Goal: Task Accomplishment & Management: Use online tool/utility

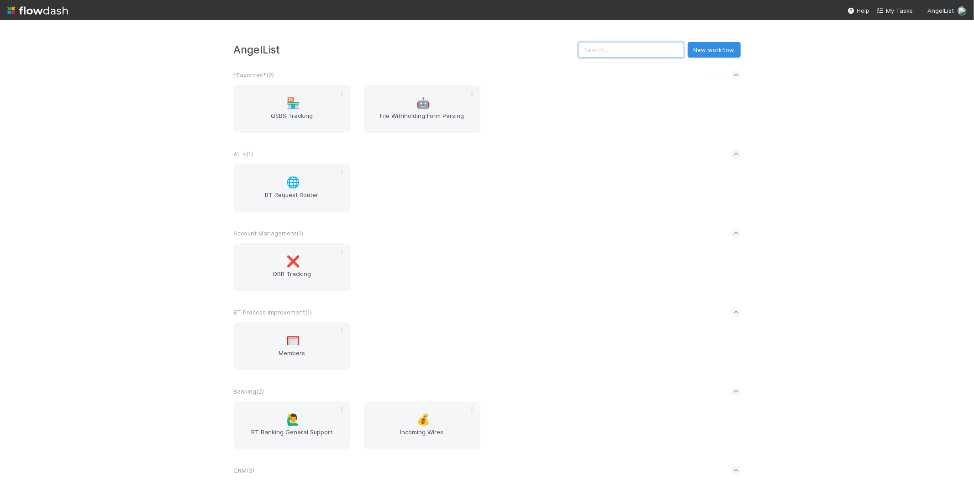
click at [623, 47] on input "text" at bounding box center [632, 50] width 106 height 16
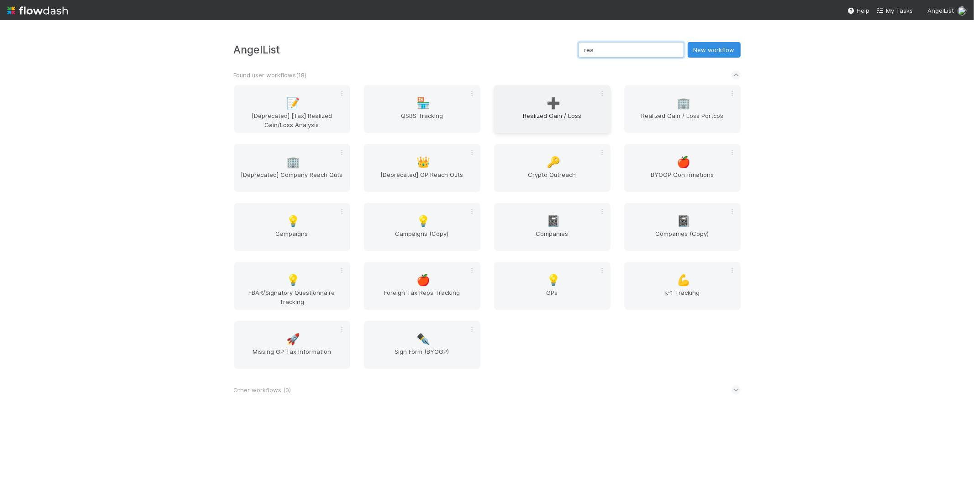
type input "rea"
click at [575, 103] on div "➕ Realized Gain / Loss" at bounding box center [552, 109] width 116 height 48
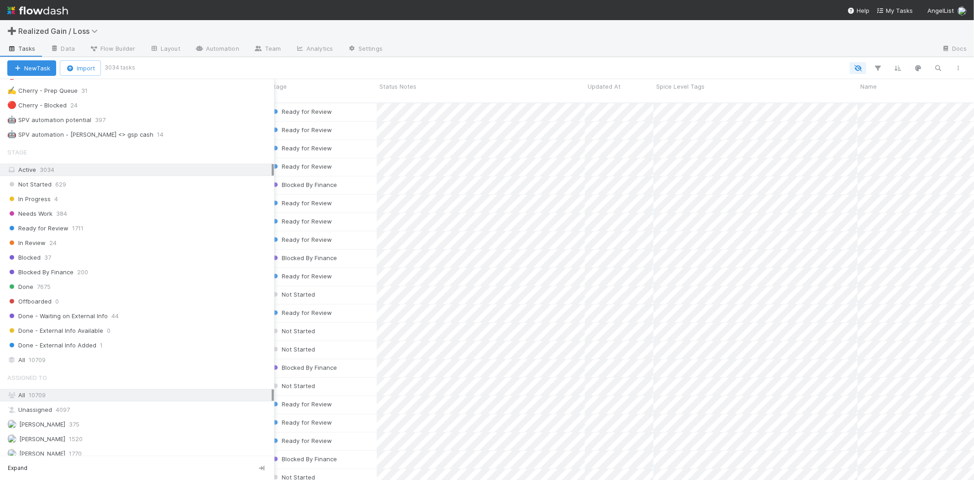
scroll to position [710, 0]
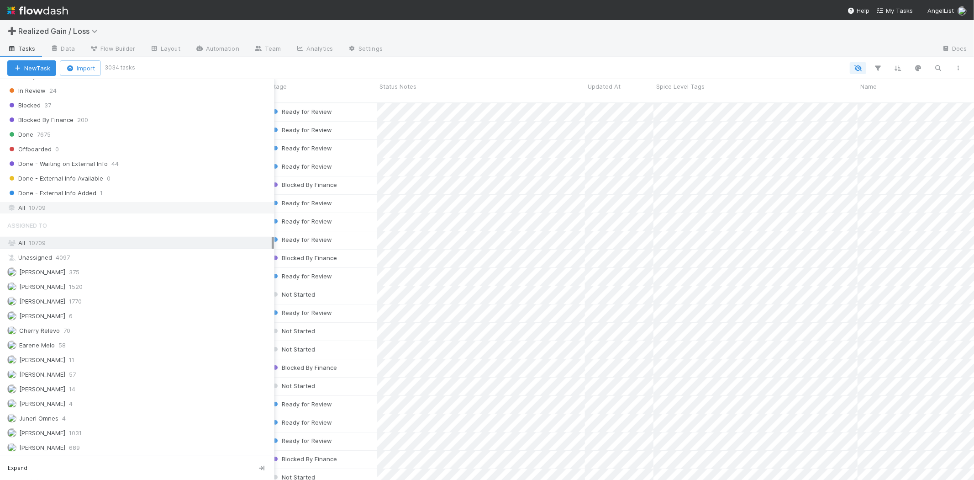
click at [50, 213] on div "All 10709" at bounding box center [139, 207] width 265 height 11
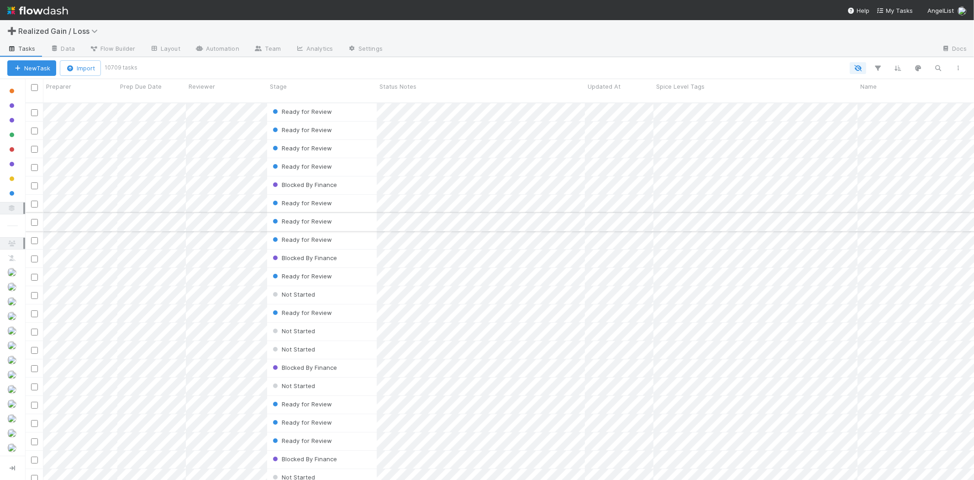
scroll to position [377, 942]
click at [944, 69] on button "button" at bounding box center [939, 68] width 16 height 12
click at [869, 53] on input at bounding box center [891, 53] width 91 height 11
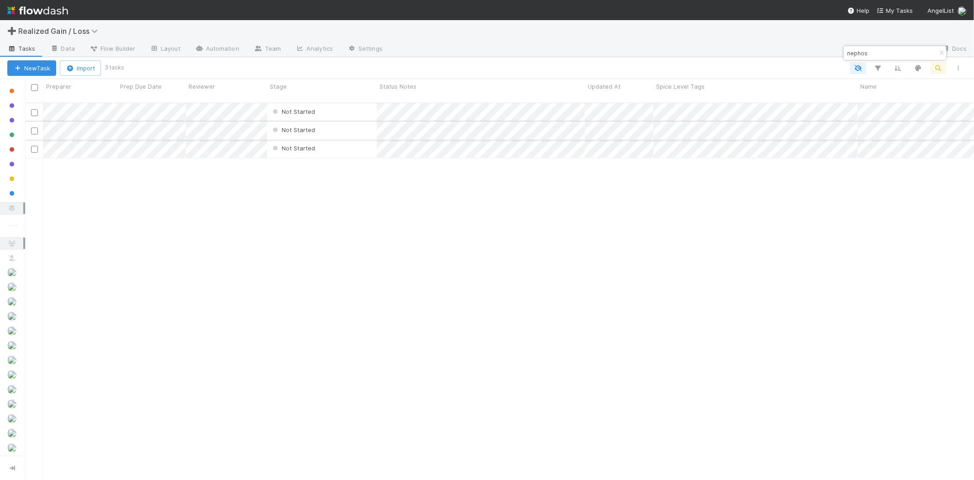
type input "nephos"
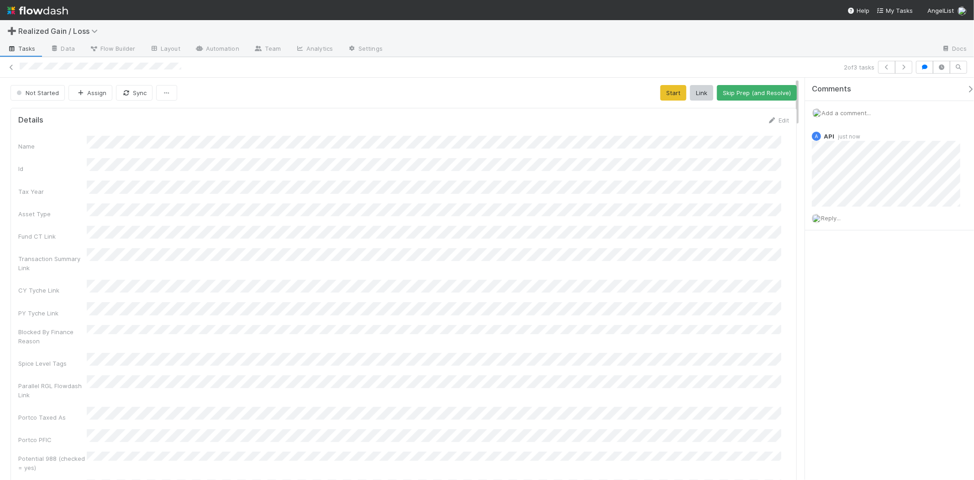
click at [841, 113] on span "Add a comment..." at bounding box center [846, 112] width 49 height 7
click at [857, 248] on button "Add Comment" at bounding box center [846, 254] width 53 height 16
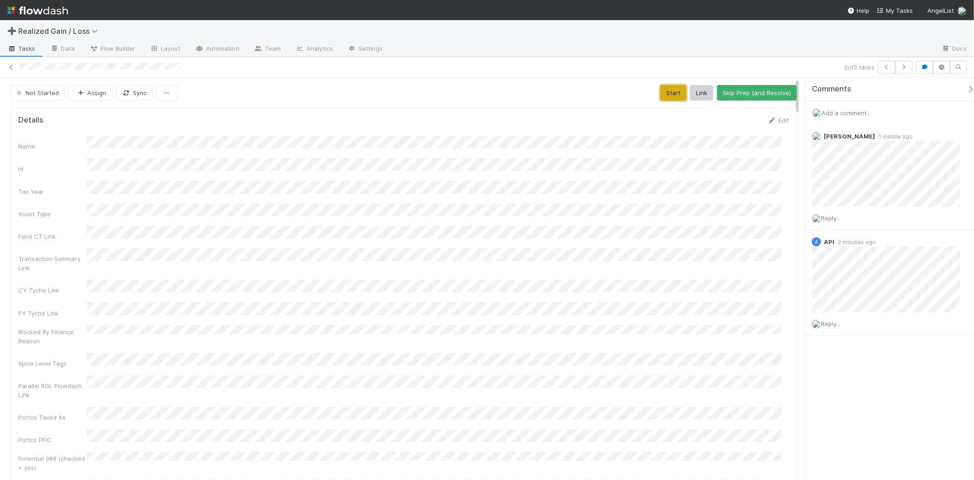
click at [672, 95] on button "Start" at bounding box center [674, 93] width 26 height 16
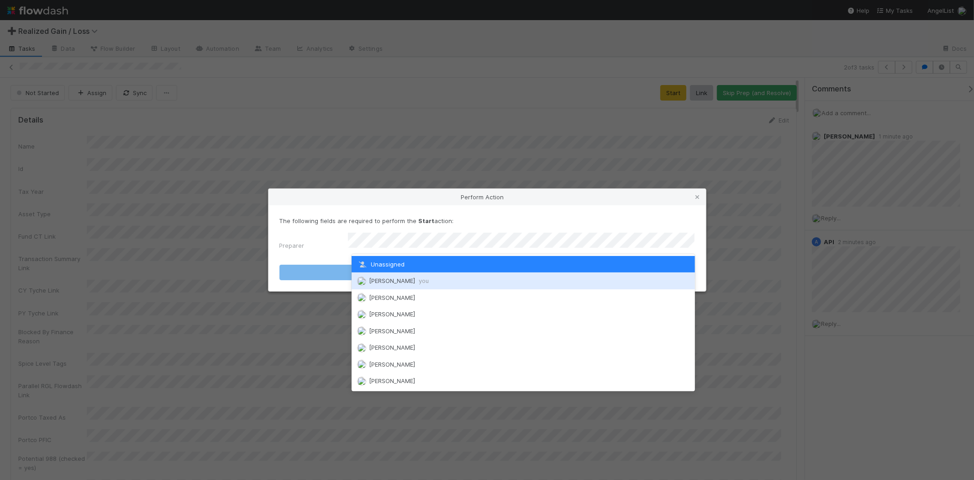
click at [496, 281] on div "Michael Binck you" at bounding box center [524, 280] width 344 height 16
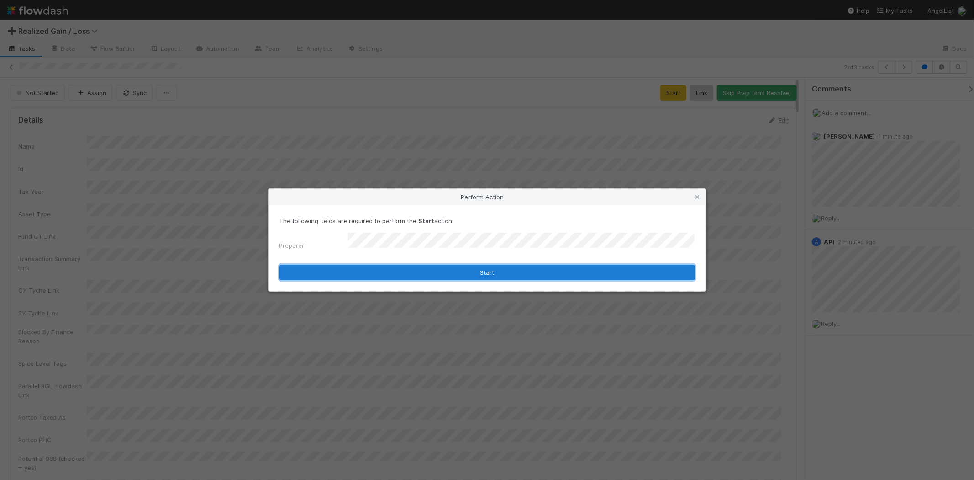
click at [497, 269] on button "Start" at bounding box center [488, 273] width 416 height 16
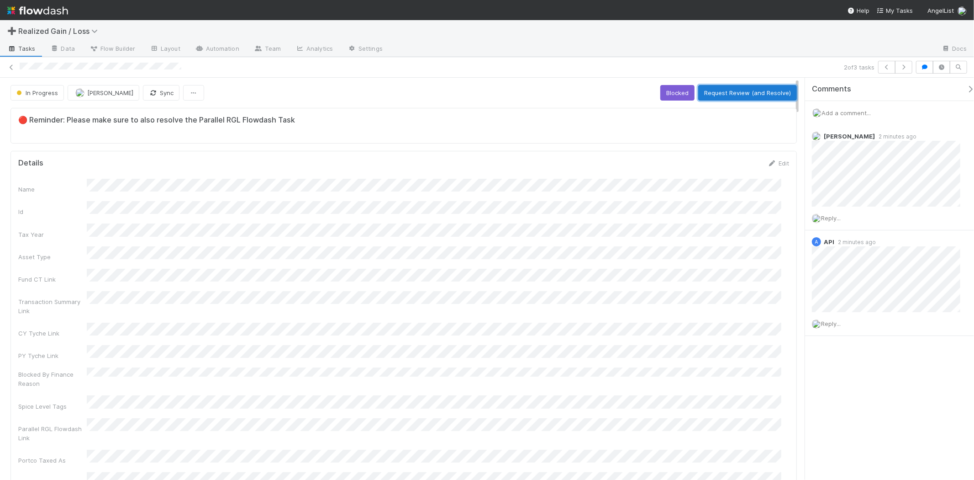
click at [760, 94] on button "Request Review (and Resolve)" at bounding box center [748, 93] width 99 height 16
click at [907, 68] on icon "button" at bounding box center [904, 66] width 9 height 5
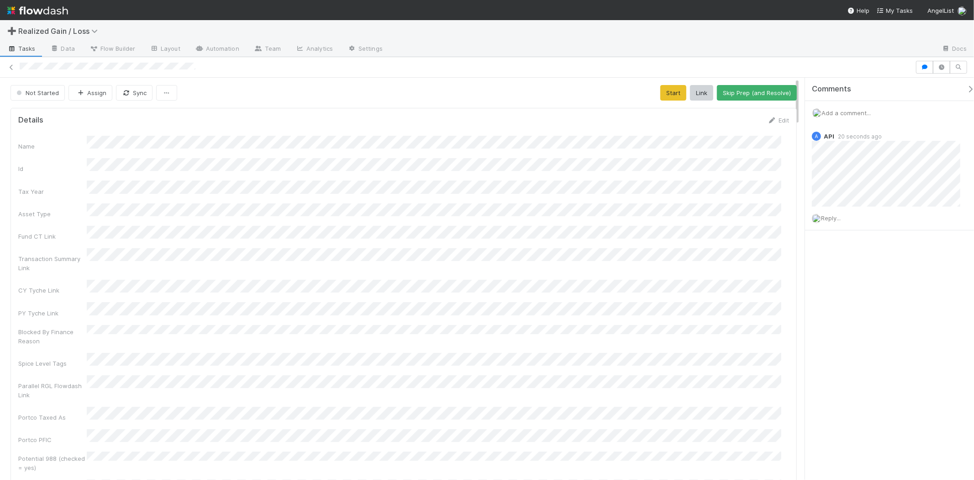
click at [855, 112] on span "Add a comment..." at bounding box center [846, 112] width 49 height 7
click at [833, 257] on button "Add Comment" at bounding box center [846, 254] width 53 height 16
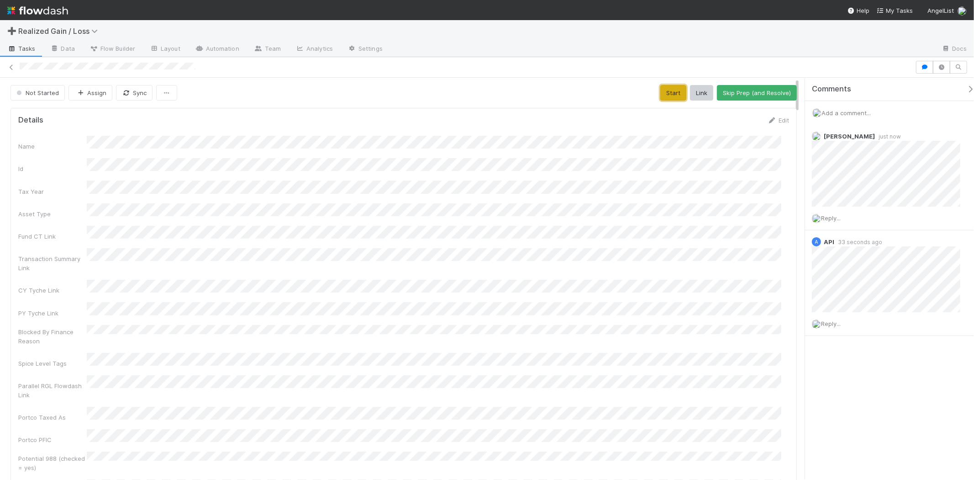
click at [661, 88] on button "Start" at bounding box center [674, 93] width 26 height 16
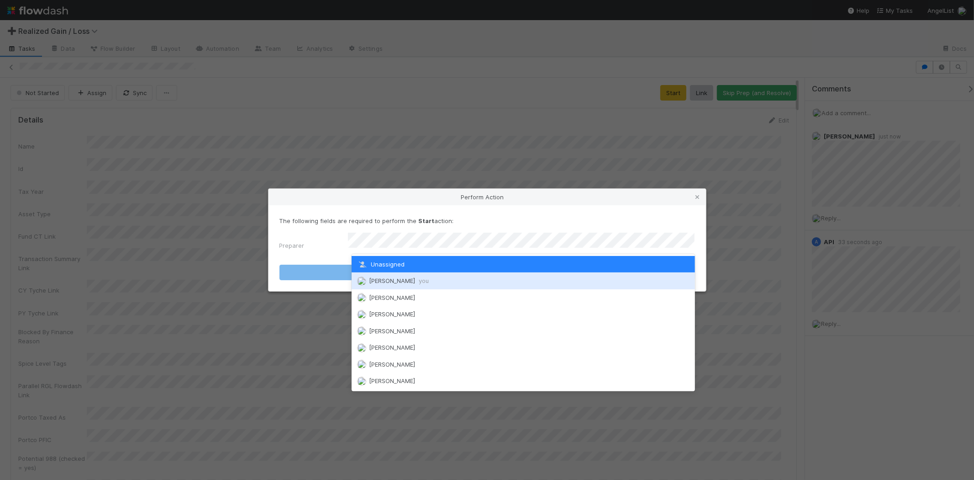
click at [468, 277] on div "Michael Binck you" at bounding box center [524, 280] width 344 height 16
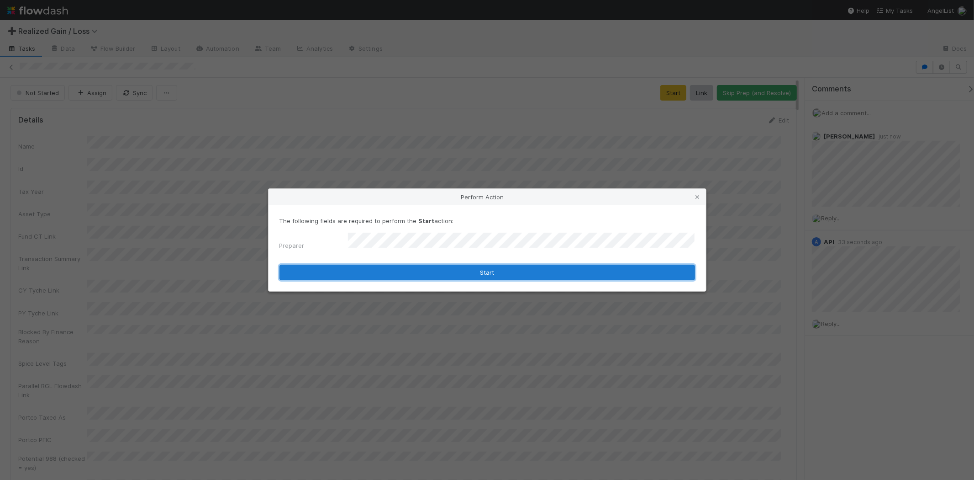
click at [466, 267] on button "Start" at bounding box center [488, 273] width 416 height 16
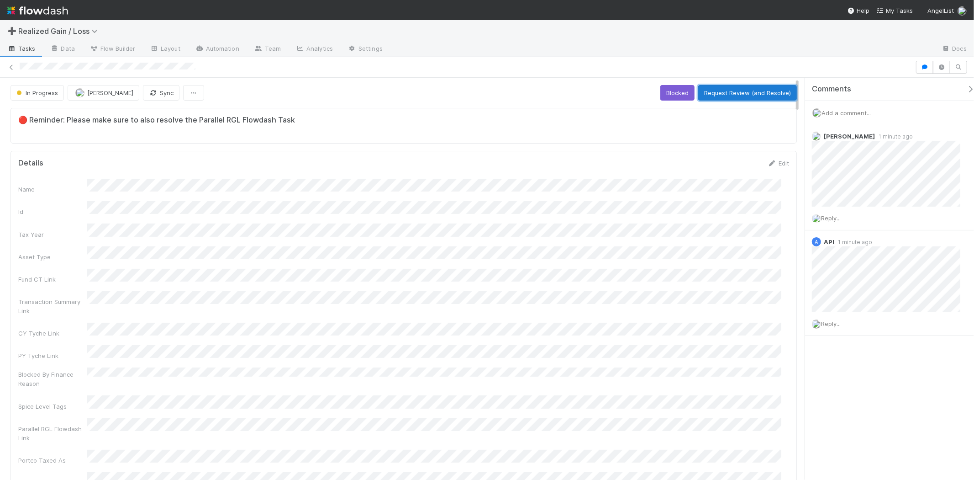
click at [713, 88] on button "Request Review (and Resolve)" at bounding box center [748, 93] width 99 height 16
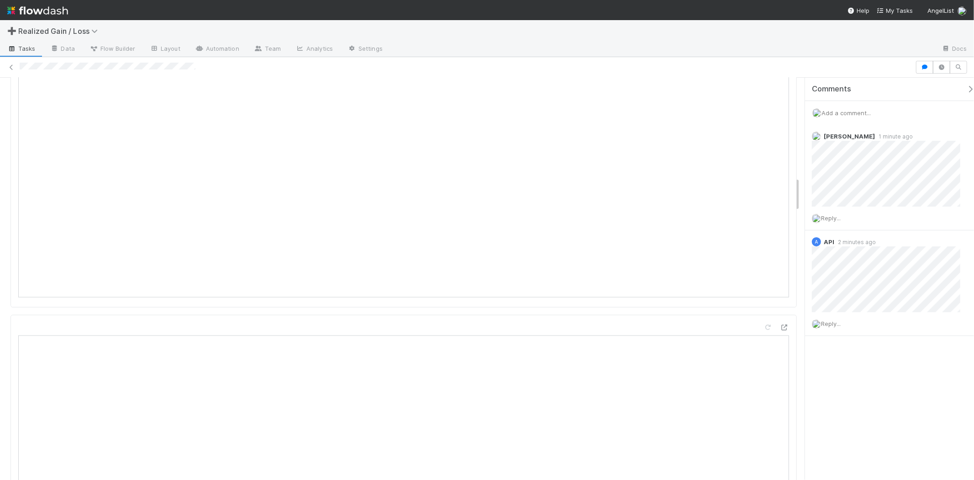
scroll to position [1015, 0]
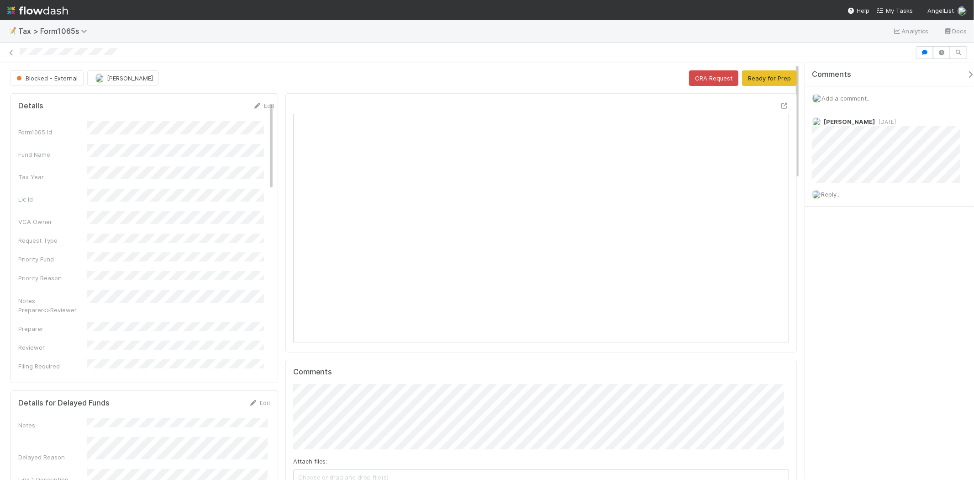
click at [848, 100] on span "Add a comment..." at bounding box center [846, 98] width 49 height 7
click at [839, 244] on button "Add Comment" at bounding box center [846, 239] width 53 height 16
click at [777, 79] on button "Ready for Prep" at bounding box center [769, 78] width 55 height 16
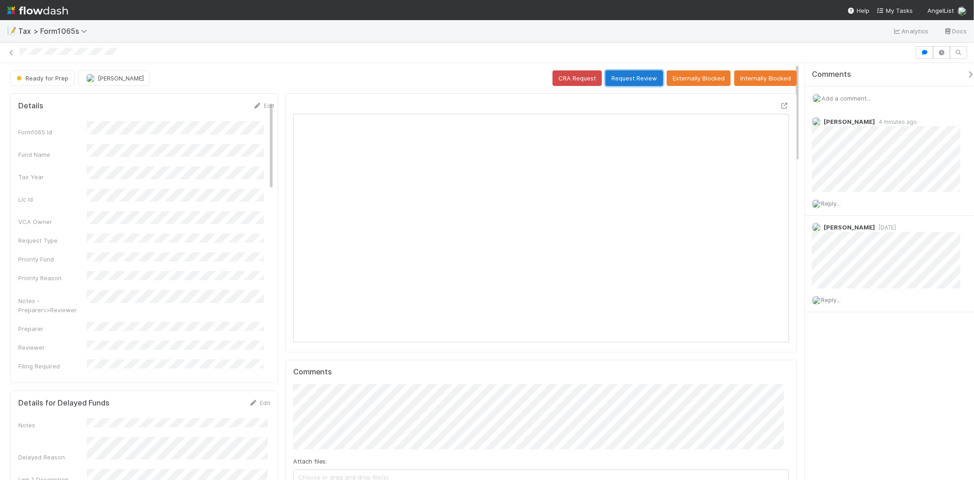
click at [648, 85] on button "Request Review" at bounding box center [635, 78] width 58 height 16
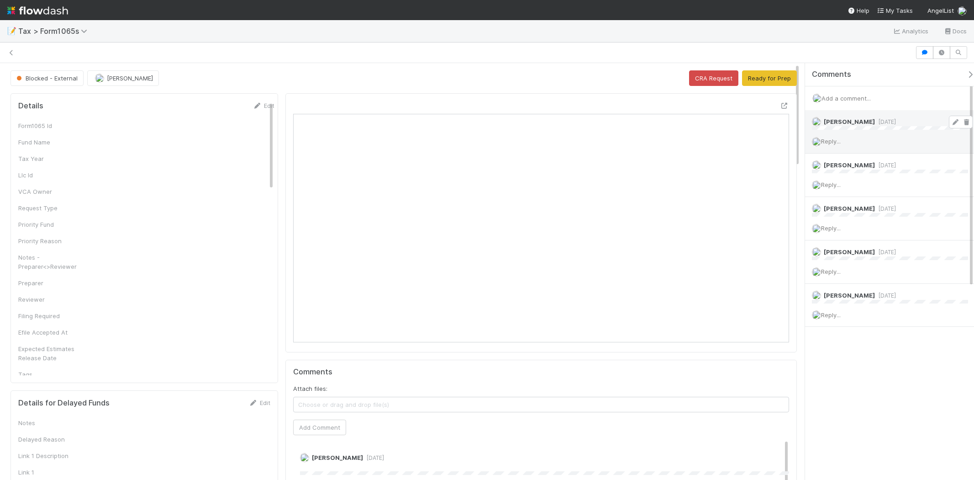
click at [850, 96] on span "Add a comment..." at bounding box center [846, 98] width 49 height 7
click at [847, 96] on span "Add a comment..." at bounding box center [846, 98] width 49 height 7
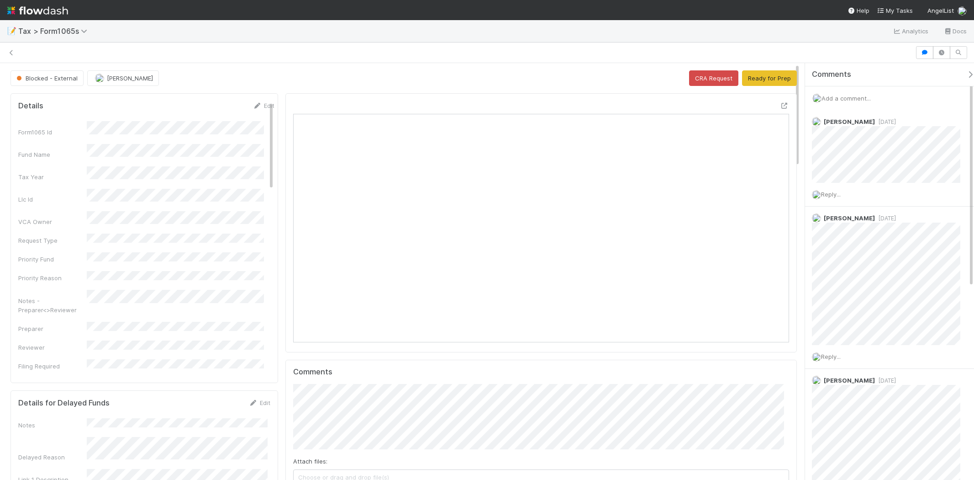
click at [849, 95] on span "Add a comment..." at bounding box center [846, 98] width 49 height 7
drag, startPoint x: 851, startPoint y: 228, endPoint x: 850, endPoint y: 234, distance: 5.6
click at [851, 229] on div "Attach files: Choose or drag and drop file(s) Add Comment" at bounding box center [894, 178] width 148 height 137
click at [850, 234] on button "Add Comment" at bounding box center [846, 239] width 53 height 16
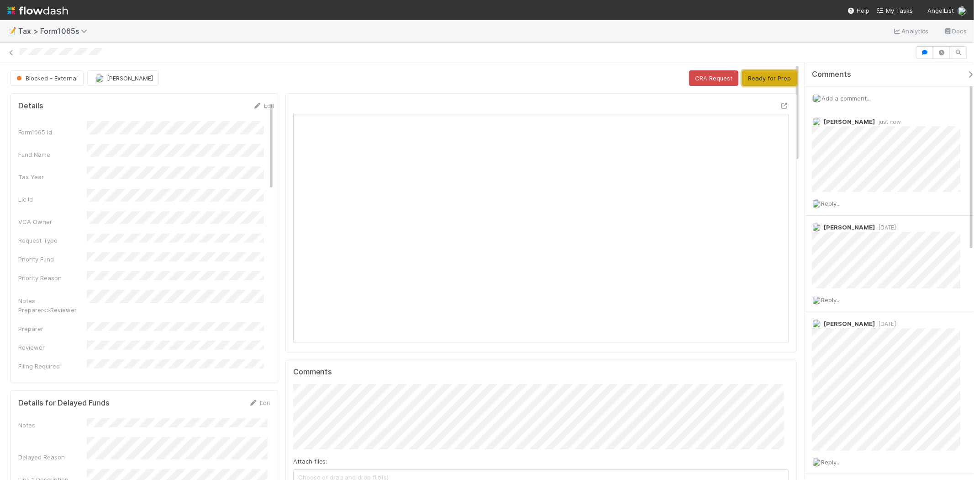
click at [762, 83] on button "Ready for Prep" at bounding box center [769, 78] width 55 height 16
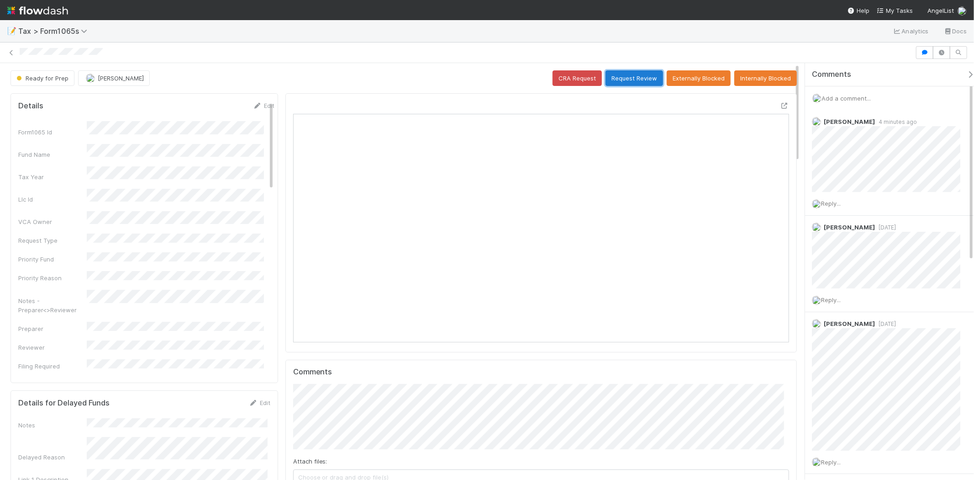
click at [639, 76] on button "Request Review" at bounding box center [635, 78] width 58 height 16
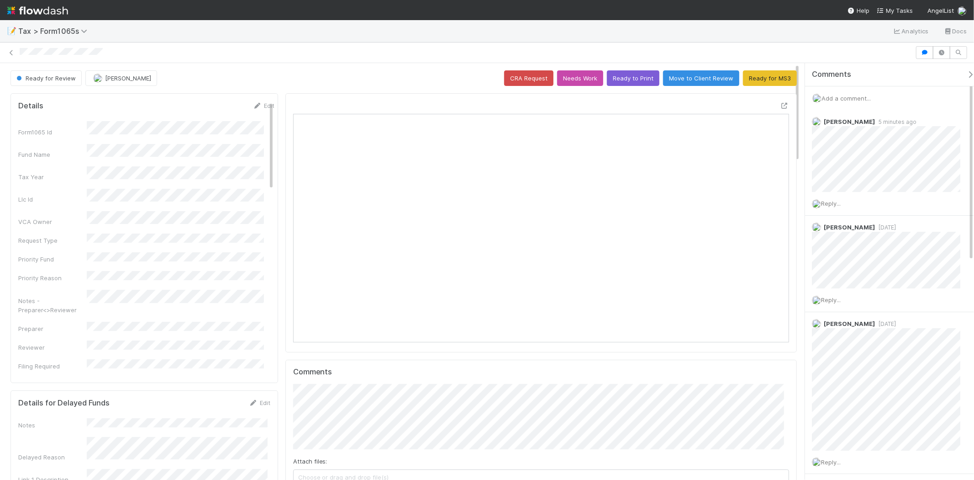
click at [855, 98] on span "Add a comment..." at bounding box center [846, 98] width 49 height 7
click at [852, 96] on span "Add a comment..." at bounding box center [846, 98] width 49 height 7
click at [841, 99] on span "Add a comment..." at bounding box center [846, 98] width 49 height 7
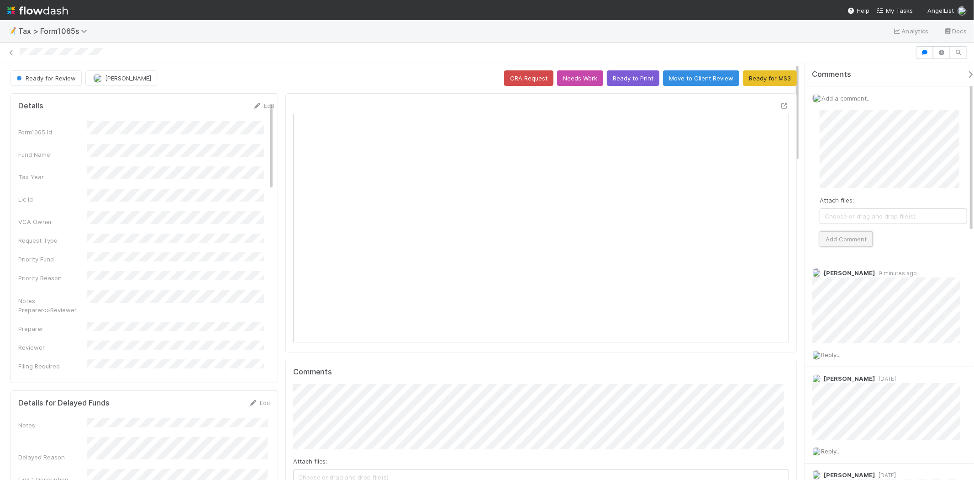
click at [857, 241] on button "Add Comment" at bounding box center [846, 239] width 53 height 16
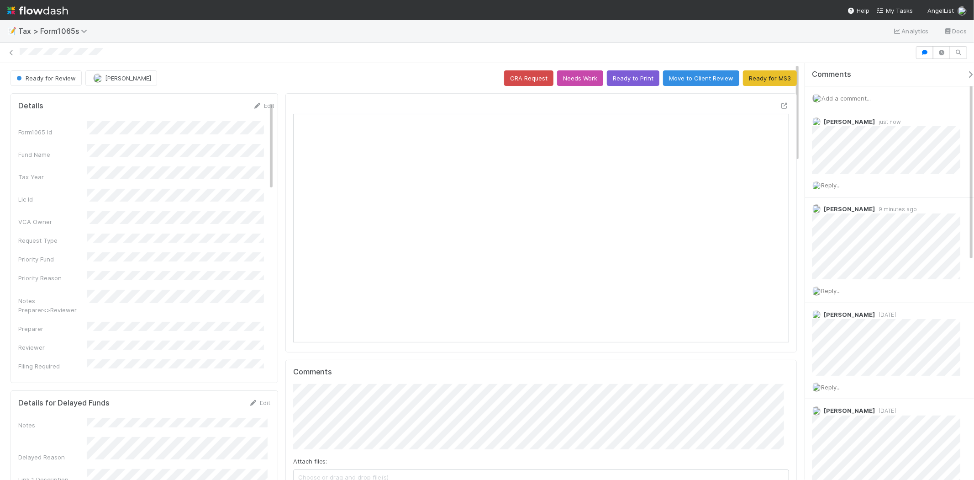
drag, startPoint x: 37, startPoint y: 11, endPoint x: 30, endPoint y: 19, distance: 11.0
click at [37, 11] on img at bounding box center [37, 11] width 61 height 16
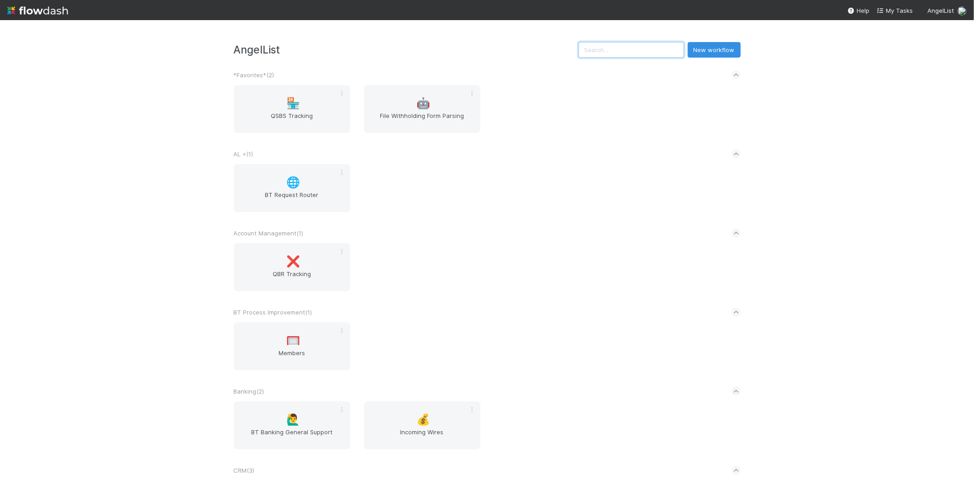
click at [664, 45] on input "text" at bounding box center [632, 50] width 106 height 16
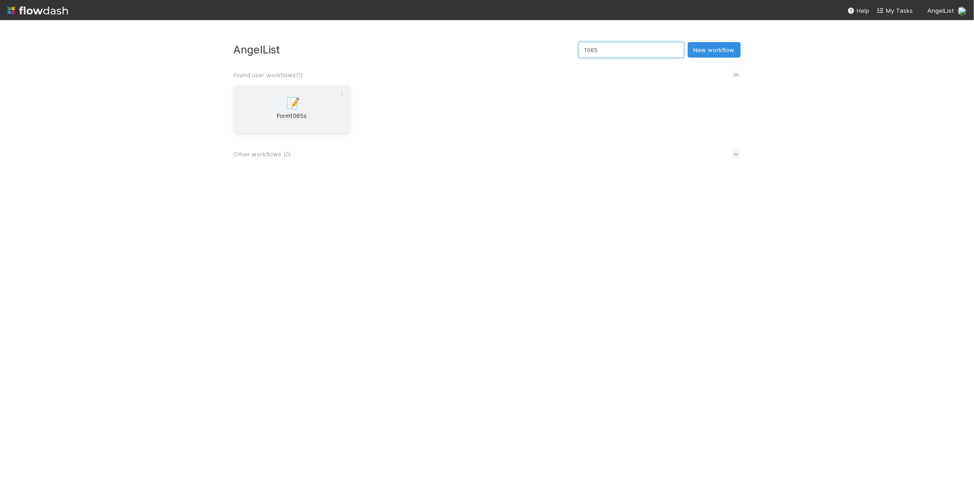
type input "1065"
click at [304, 94] on div "📝 Form1065s" at bounding box center [292, 109] width 116 height 48
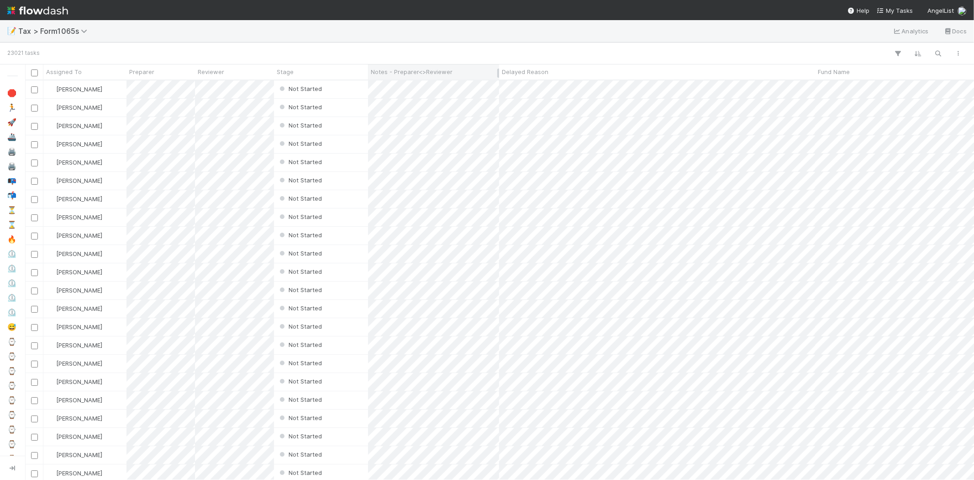
scroll to position [392, 942]
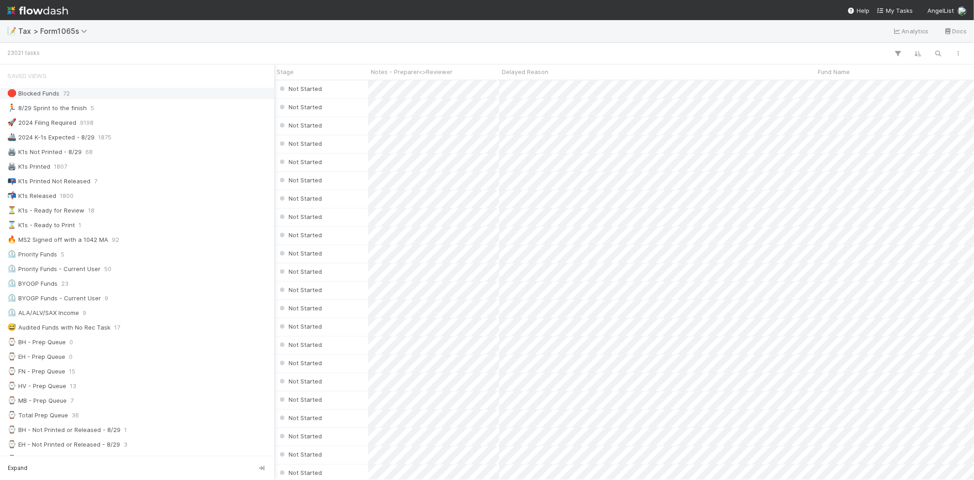
click at [58, 96] on div "🛑 Blocked Funds" at bounding box center [33, 93] width 52 height 11
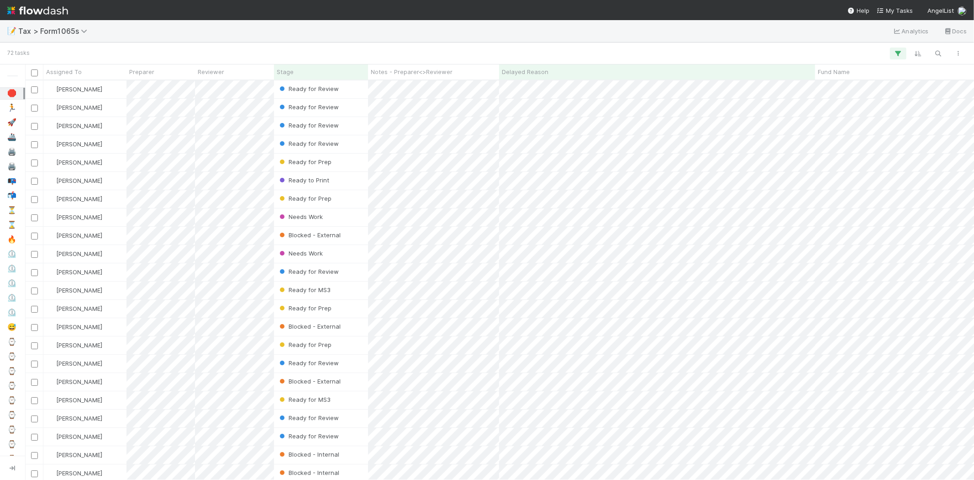
scroll to position [392, 942]
click at [418, 69] on span "Notes - Preparer<>Reviewer" at bounding box center [412, 71] width 82 height 9
click at [420, 85] on div "Sort A → Z" at bounding box center [423, 89] width 104 height 14
click at [337, 72] on div "Stage" at bounding box center [321, 71] width 89 height 9
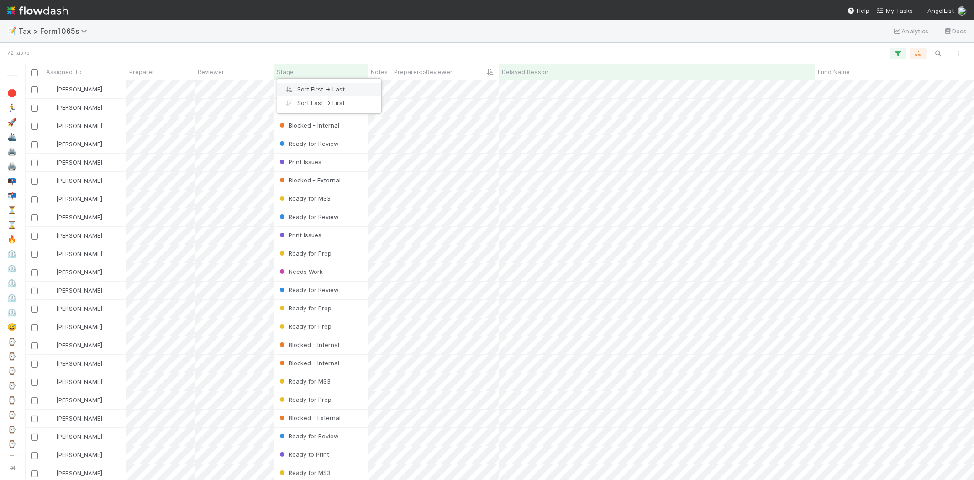
click at [341, 87] on div "Sort First → Last" at bounding box center [329, 89] width 104 height 14
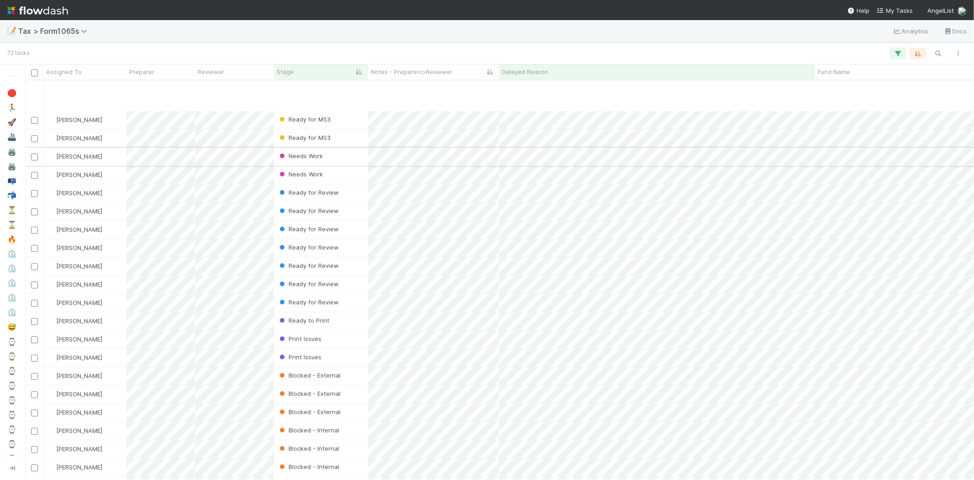
scroll to position [203, 0]
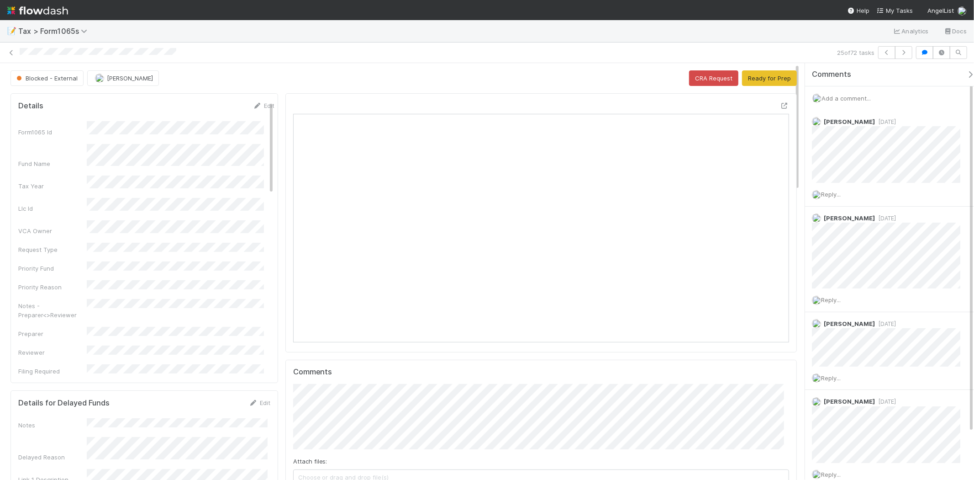
scroll to position [178, 483]
click at [876, 92] on div "Add a comment..." at bounding box center [893, 98] width 177 height 24
click at [866, 95] on span "Add a comment..." at bounding box center [846, 98] width 49 height 7
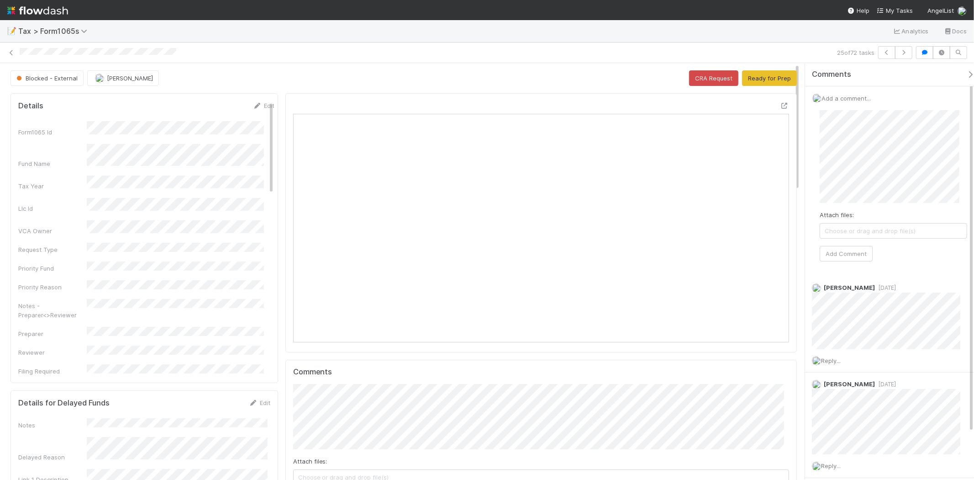
click at [815, 142] on div "Attach files: Choose or drag and drop file(s) Add Comment" at bounding box center [894, 186] width 162 height 166
click at [838, 238] on span "Choose or drag and drop file(s)" at bounding box center [893, 230] width 147 height 15
click at [843, 262] on div "Attach files: Choose or drag and drop file(s) Add Comment" at bounding box center [894, 186] width 162 height 166
click at [841, 256] on button "Add Comment" at bounding box center [846, 254] width 53 height 16
click at [755, 83] on button "Ready for Prep" at bounding box center [769, 78] width 55 height 16
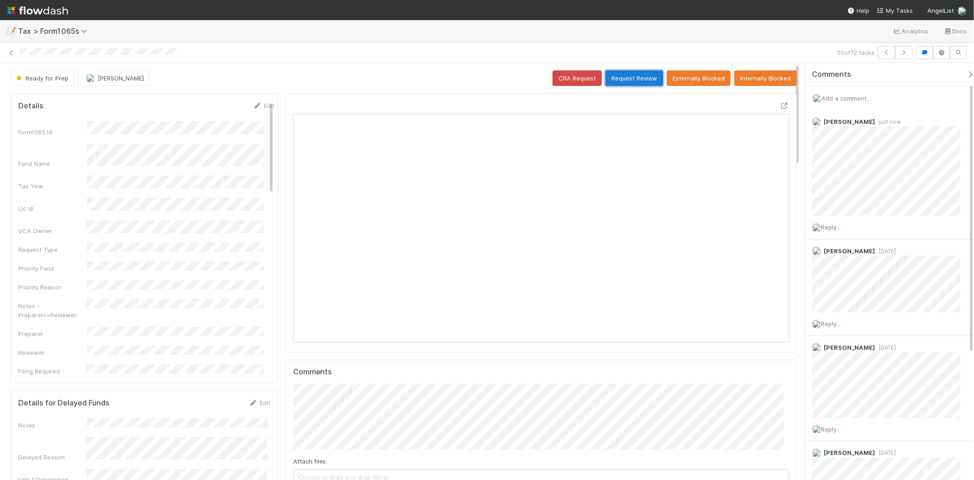
click at [646, 79] on button "Request Review" at bounding box center [635, 78] width 58 height 16
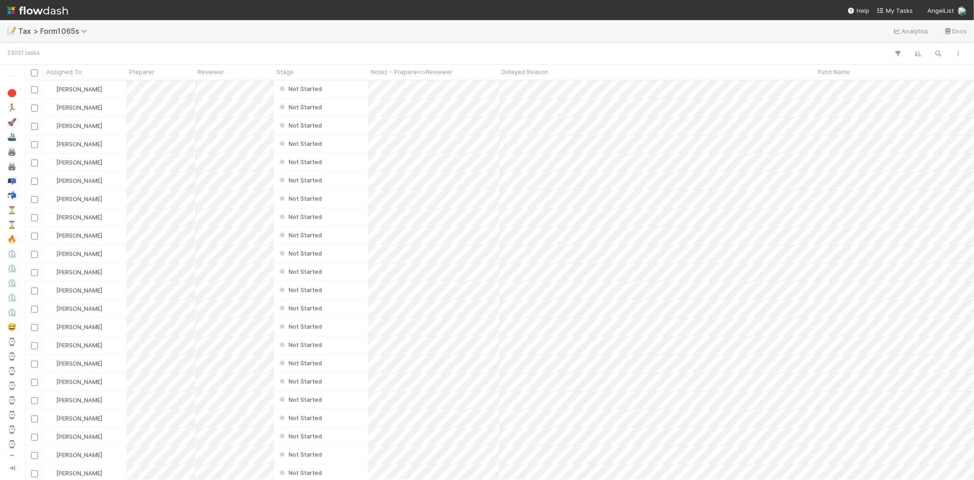
scroll to position [392, 942]
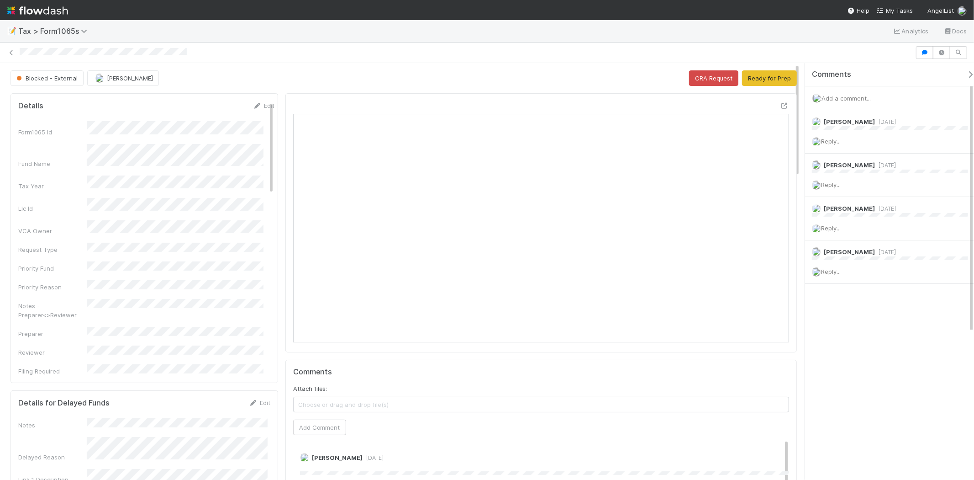
click at [834, 99] on span "Add a comment..." at bounding box center [846, 98] width 49 height 7
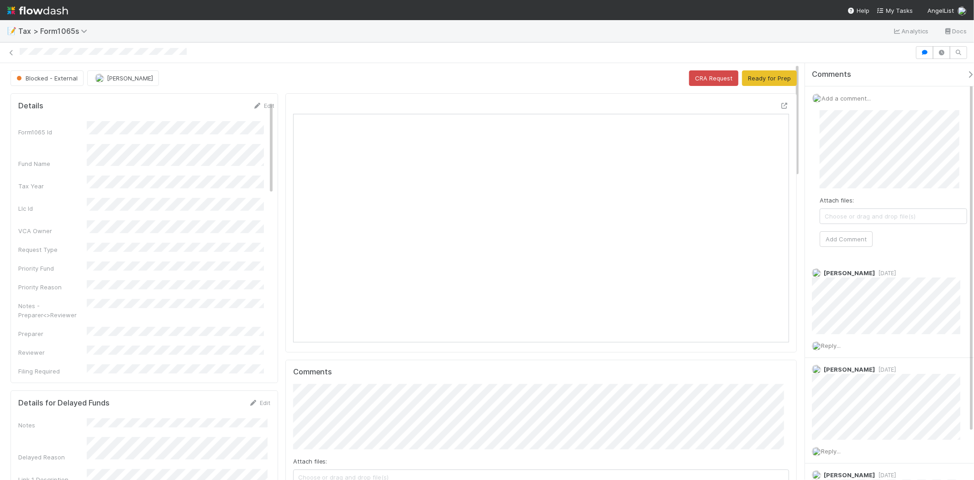
scroll to position [178, 483]
click at [846, 254] on button "Add Comment" at bounding box center [846, 254] width 53 height 16
click at [746, 79] on button "Ready for Prep" at bounding box center [769, 78] width 55 height 16
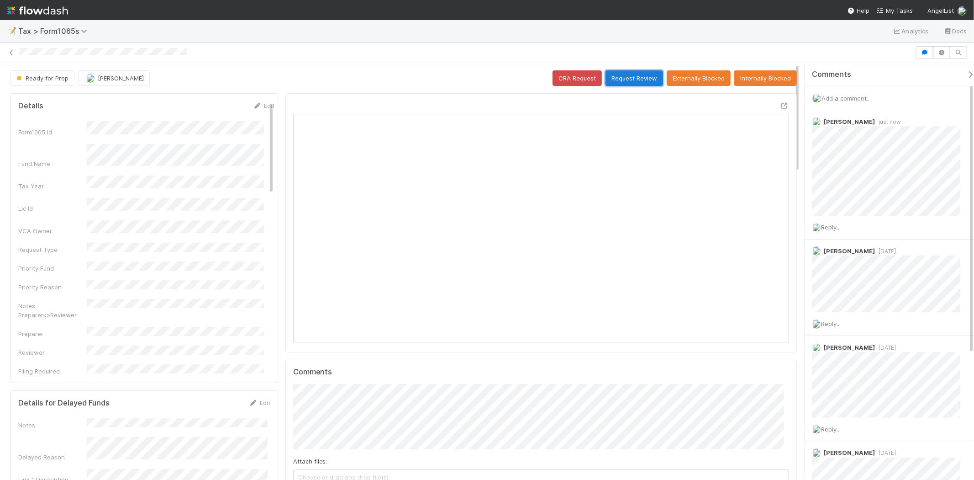
click at [643, 81] on button "Request Review" at bounding box center [635, 78] width 58 height 16
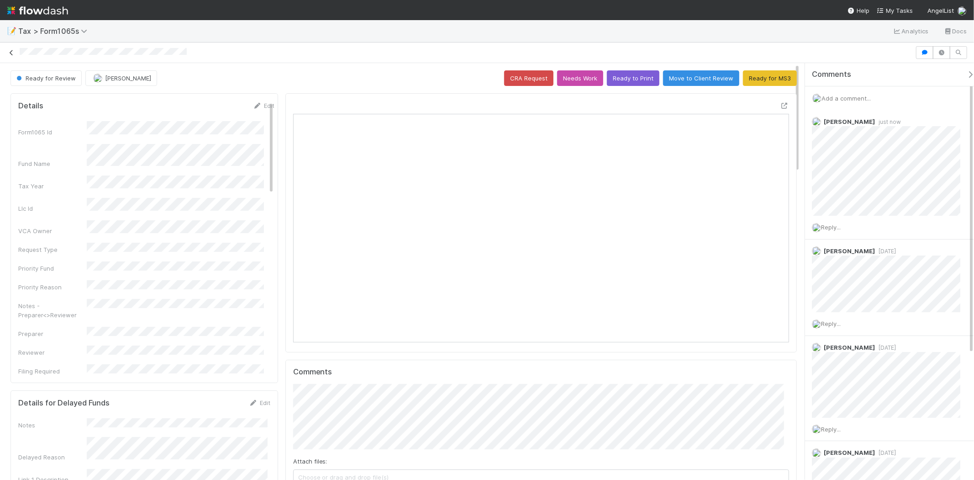
click at [8, 53] on icon at bounding box center [11, 53] width 9 height 6
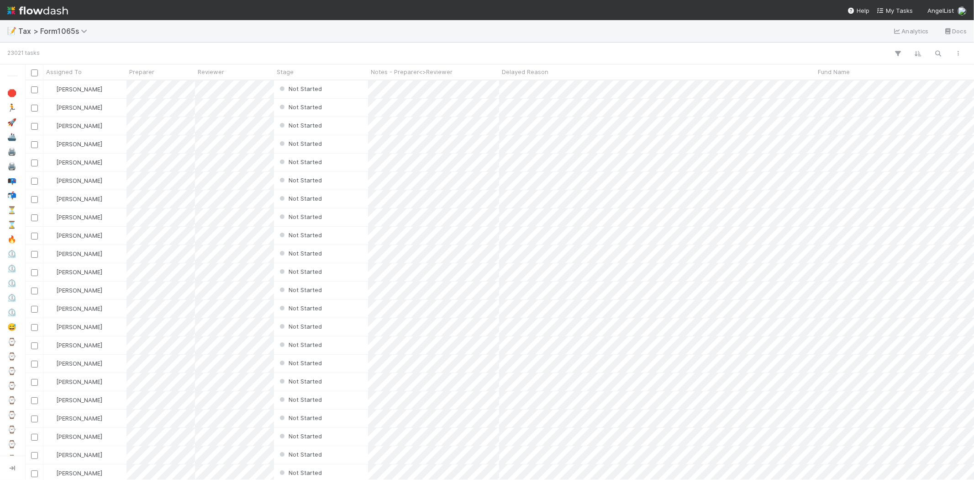
scroll to position [392, 942]
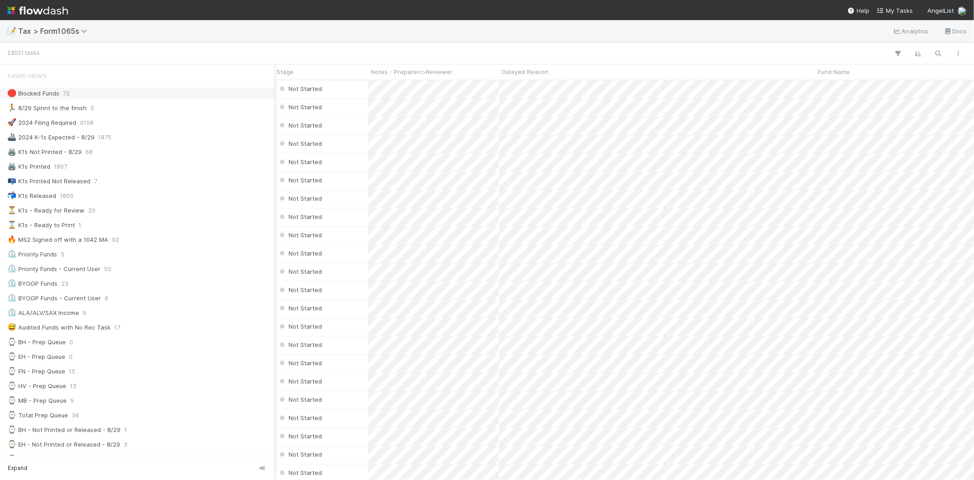
click at [117, 90] on div "🛑 Blocked Funds 72" at bounding box center [139, 93] width 265 height 11
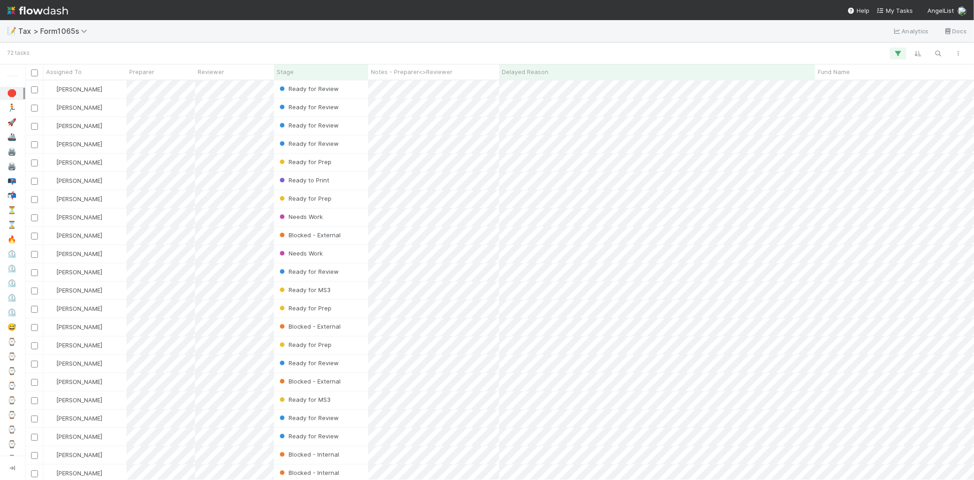
scroll to position [392, 942]
click at [328, 68] on div "Stage" at bounding box center [321, 71] width 89 height 9
click at [334, 90] on div "Sort First → Last" at bounding box center [329, 89] width 104 height 14
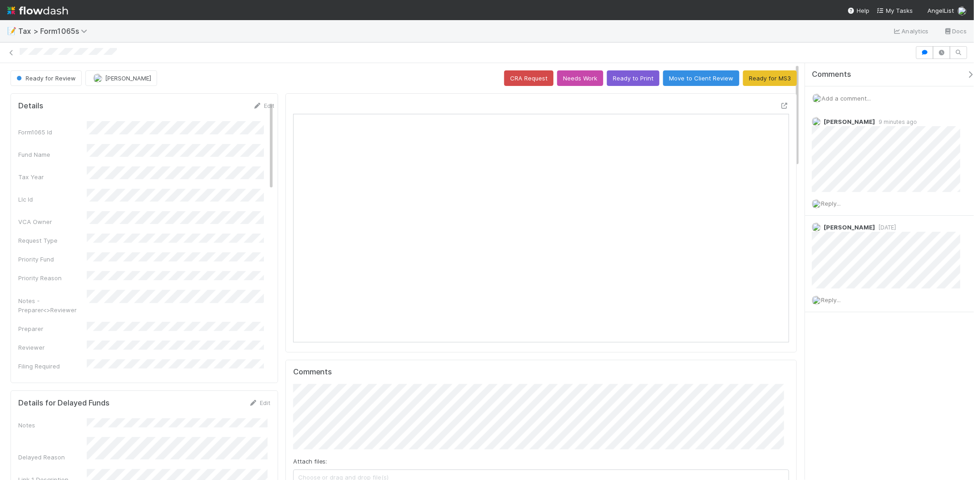
scroll to position [178, 483]
click at [843, 96] on span "Add a comment..." at bounding box center [846, 98] width 49 height 7
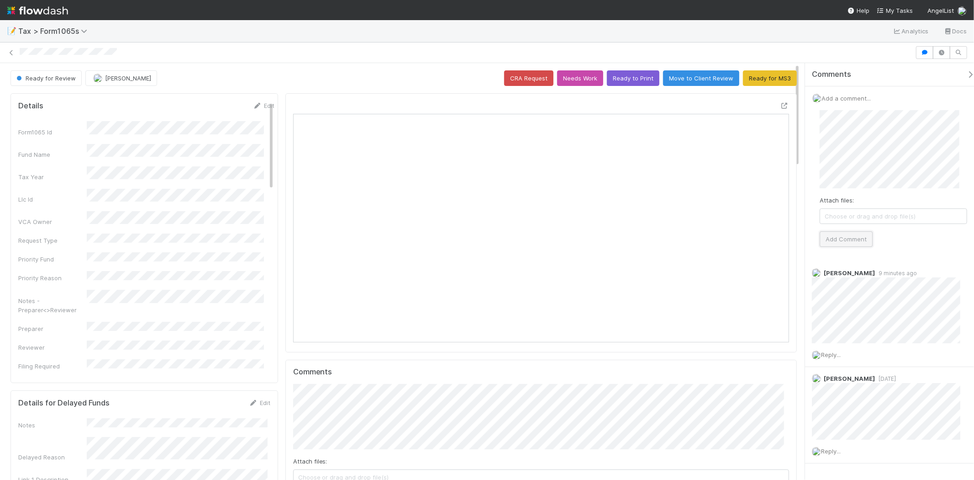
click at [857, 245] on button "Add Comment" at bounding box center [846, 239] width 53 height 16
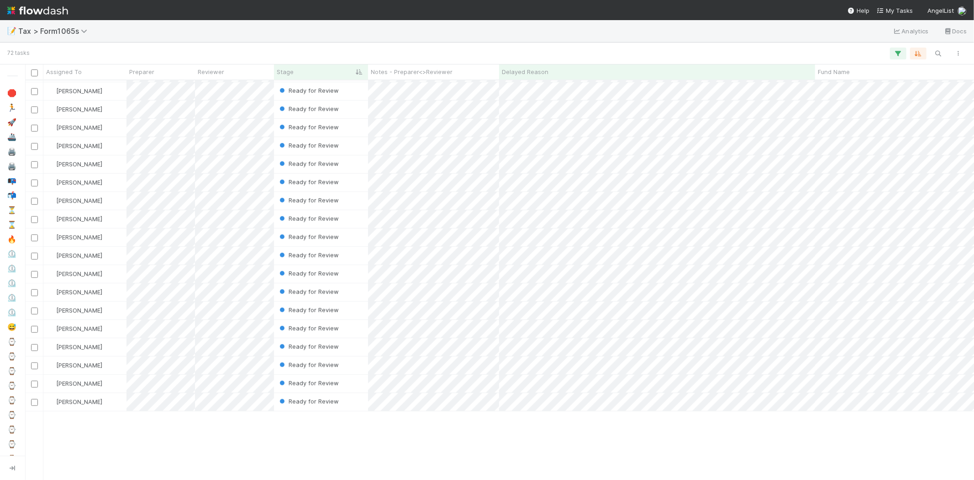
scroll to position [518, 0]
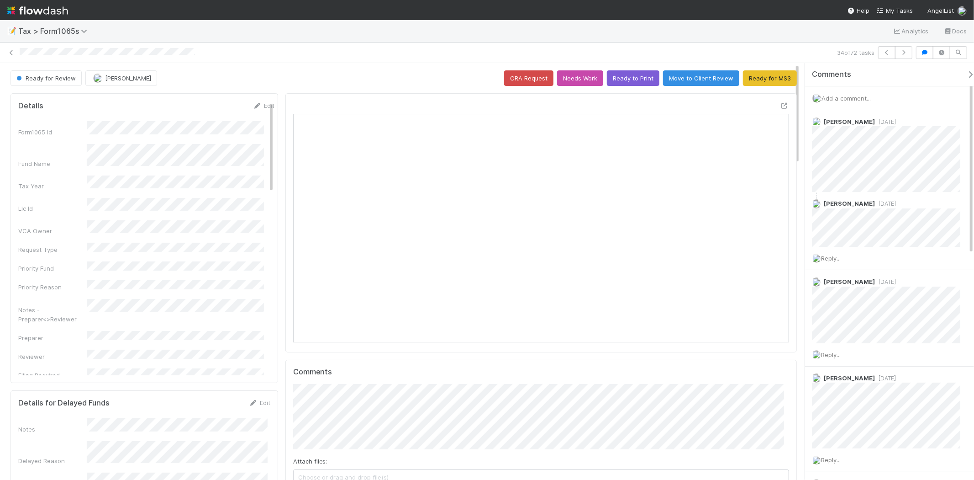
scroll to position [178, 483]
click at [861, 101] on span "Add a comment..." at bounding box center [846, 98] width 49 height 7
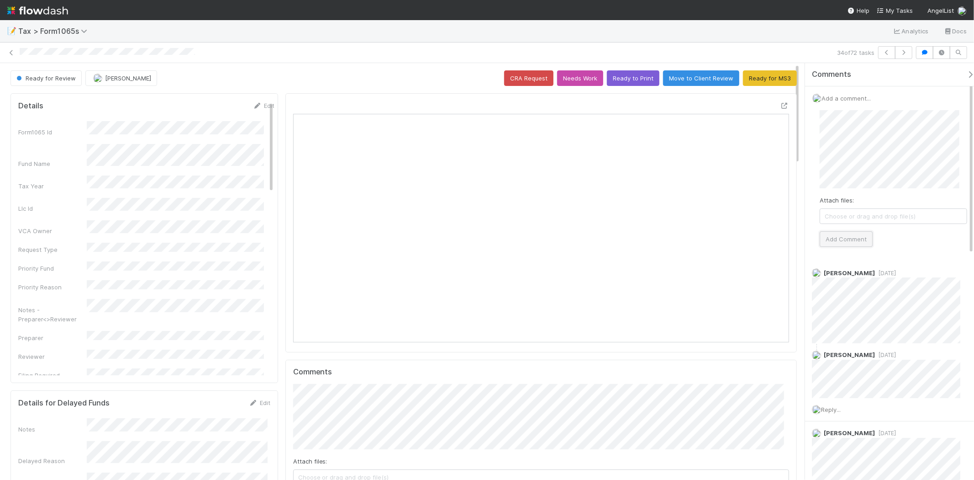
click at [852, 235] on button "Add Comment" at bounding box center [846, 239] width 53 height 16
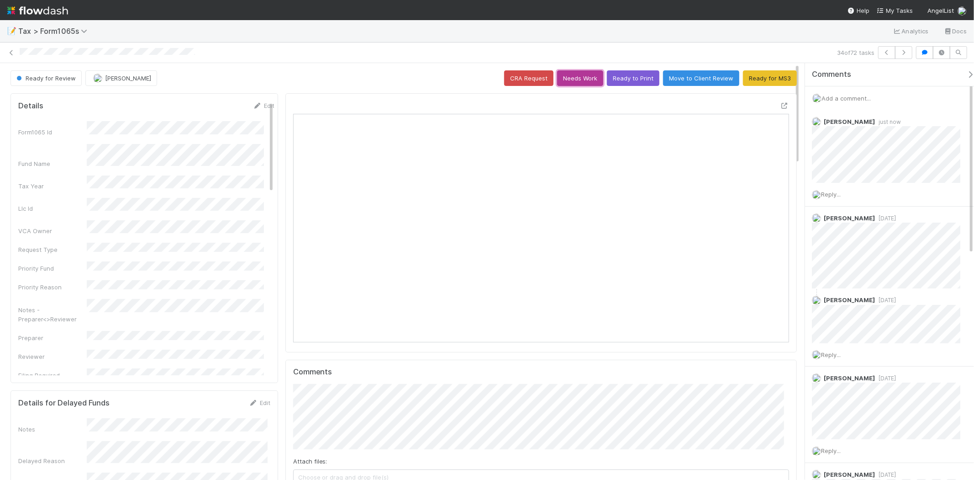
click at [577, 74] on button "Needs Work" at bounding box center [580, 78] width 46 height 16
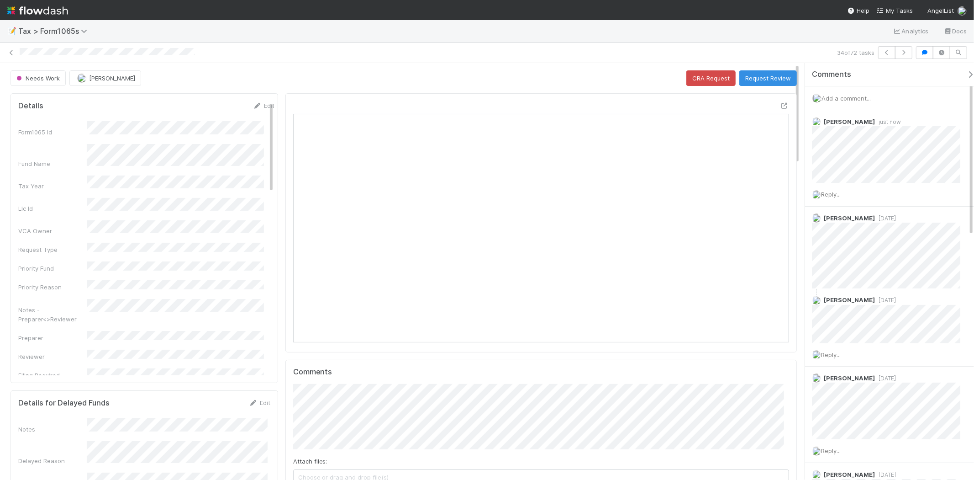
click at [17, 60] on div "34 of 72 tasks" at bounding box center [487, 52] width 974 height 21
click at [14, 57] on div "34 of 72 tasks" at bounding box center [487, 52] width 974 height 13
click at [14, 57] on link at bounding box center [11, 52] width 9 height 9
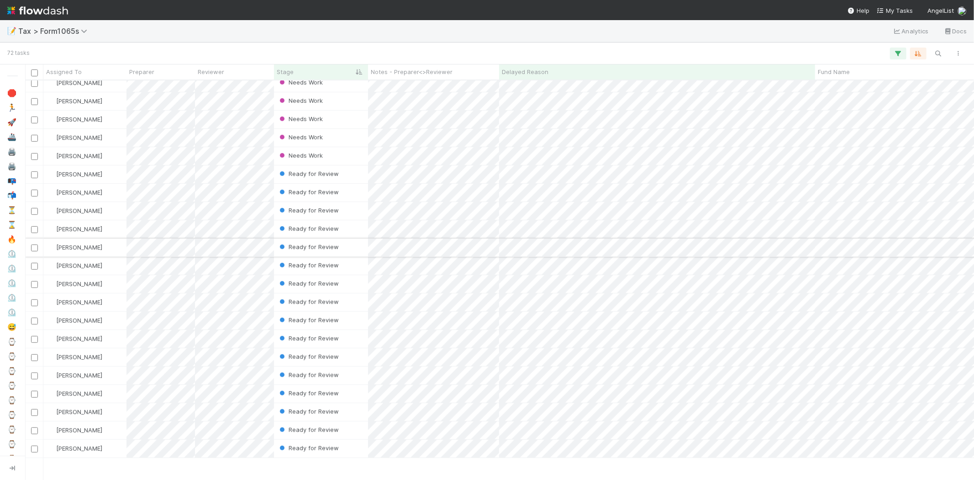
scroll to position [467, 0]
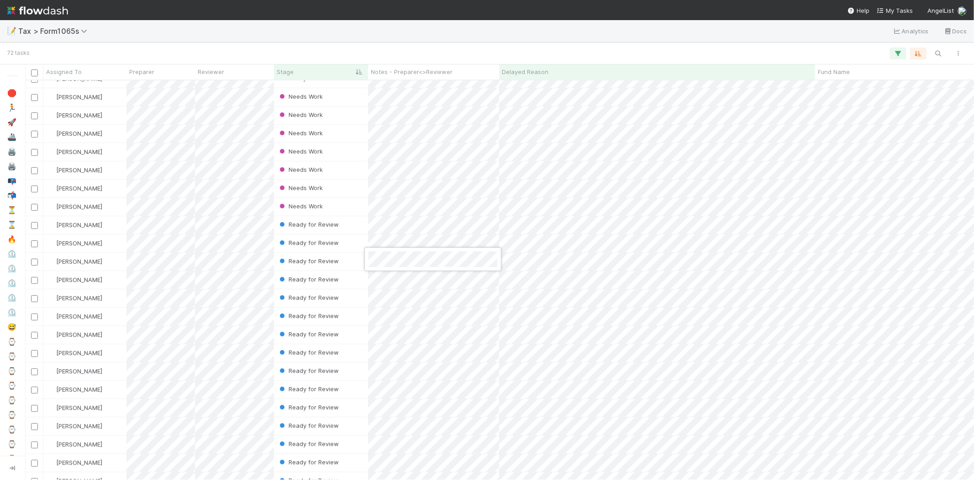
drag, startPoint x: 438, startPoint y: 38, endPoint x: 465, endPoint y: 44, distance: 28.1
click at [440, 37] on div at bounding box center [487, 240] width 974 height 480
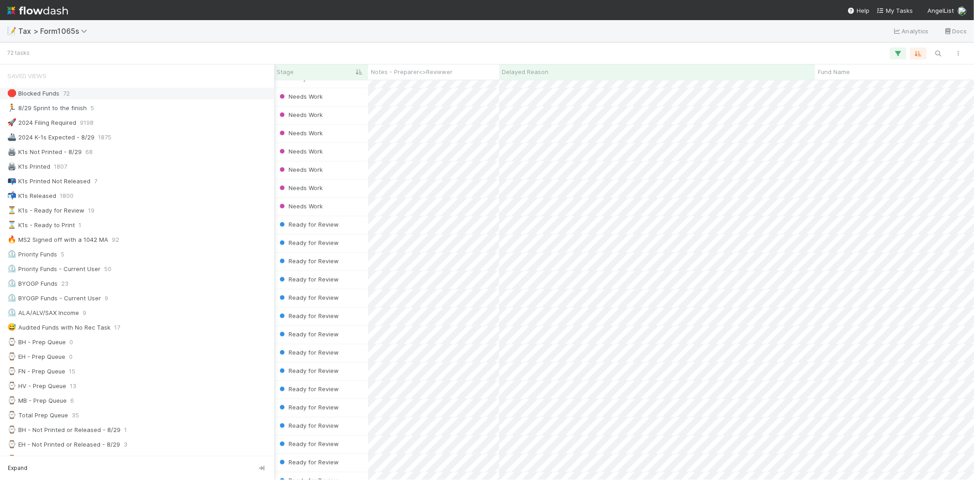
click at [54, 98] on div "🛑 Blocked Funds" at bounding box center [33, 93] width 52 height 11
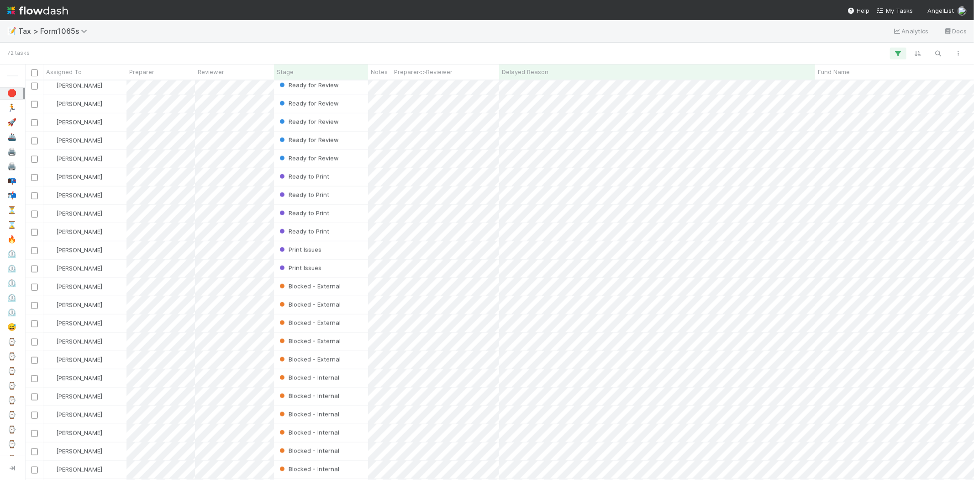
scroll to position [924, 0]
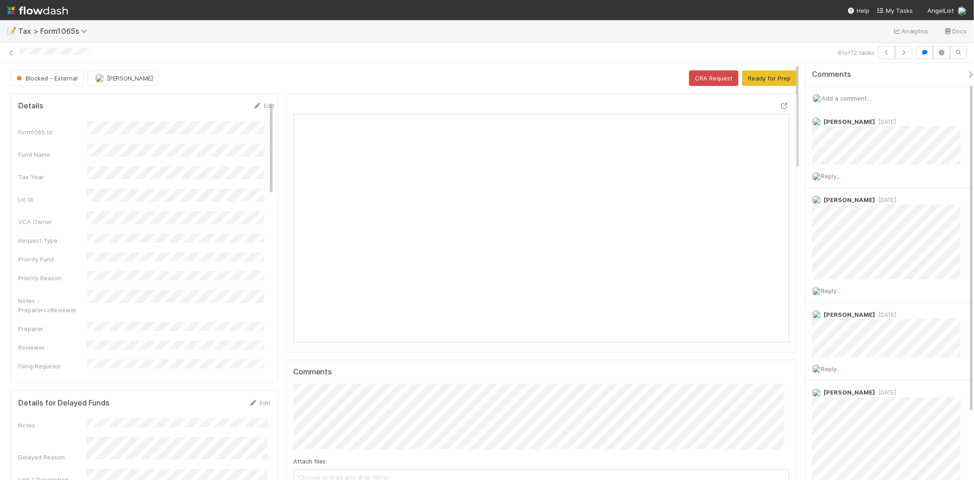
scroll to position [178, 241]
click at [848, 97] on span "Add a comment..." at bounding box center [846, 98] width 49 height 7
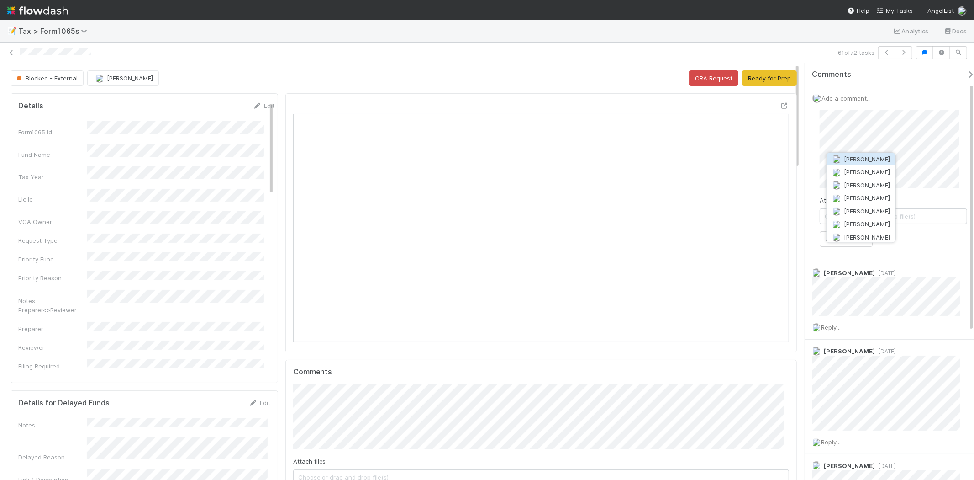
click at [855, 156] on span "Amy Gregorius" at bounding box center [867, 158] width 46 height 7
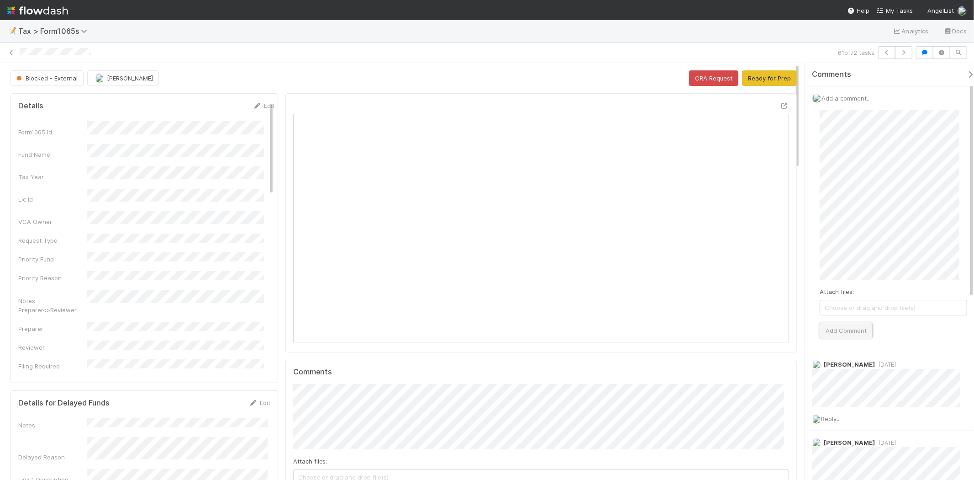
click at [853, 326] on button "Add Comment" at bounding box center [846, 331] width 53 height 16
click at [759, 76] on button "Ready for Prep" at bounding box center [769, 78] width 55 height 16
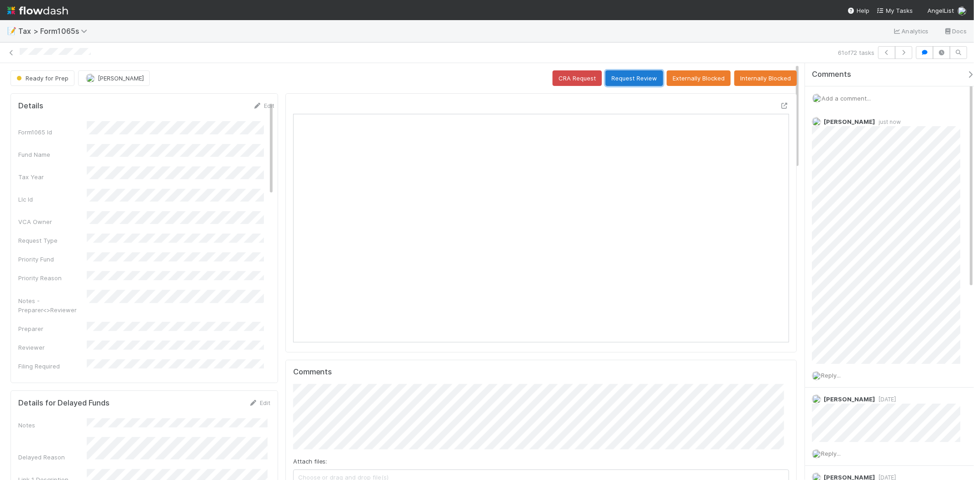
click at [646, 79] on button "Request Review" at bounding box center [635, 78] width 58 height 16
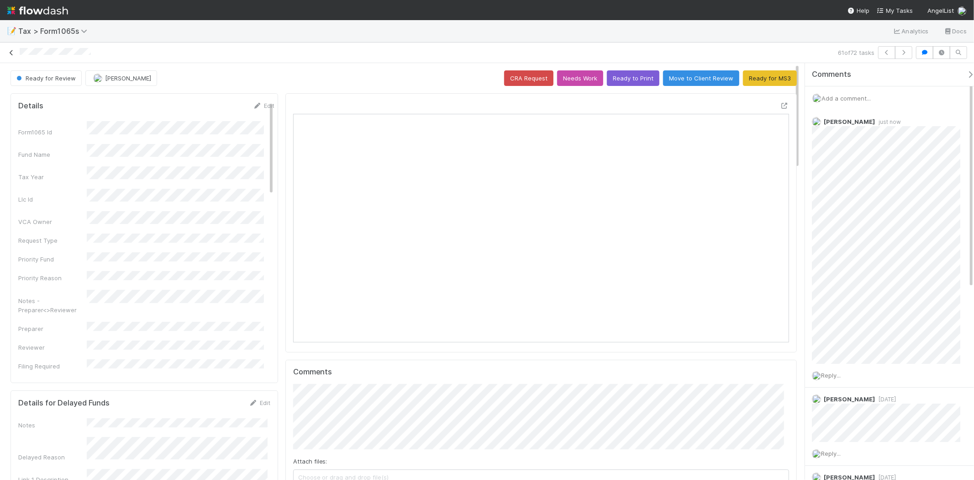
click at [12, 55] on icon at bounding box center [11, 53] width 9 height 6
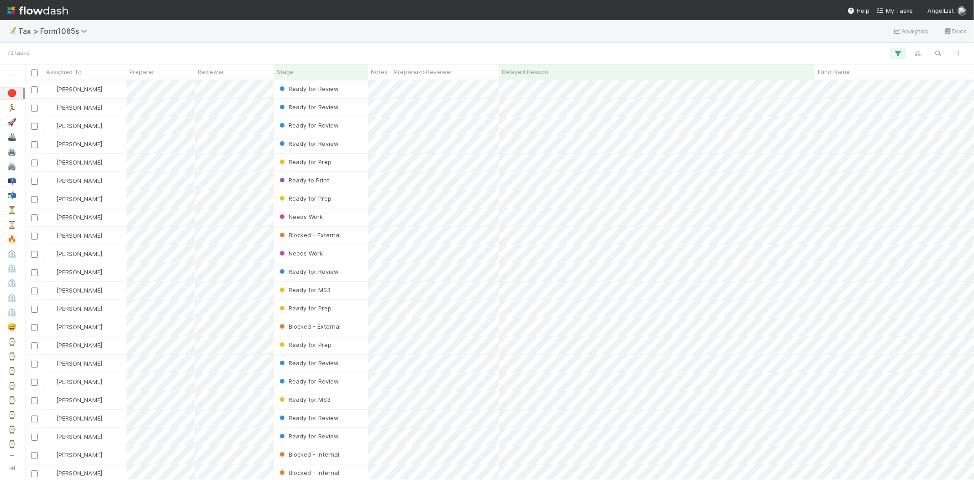
scroll to position [392, 942]
click at [319, 66] on div "Stage" at bounding box center [321, 71] width 94 height 15
click at [320, 69] on div "Stage" at bounding box center [321, 71] width 89 height 9
click at [326, 81] on div "Sort First → Last Sort Last → First" at bounding box center [329, 96] width 104 height 35
click at [328, 85] on div "Sort First → Last" at bounding box center [329, 89] width 104 height 14
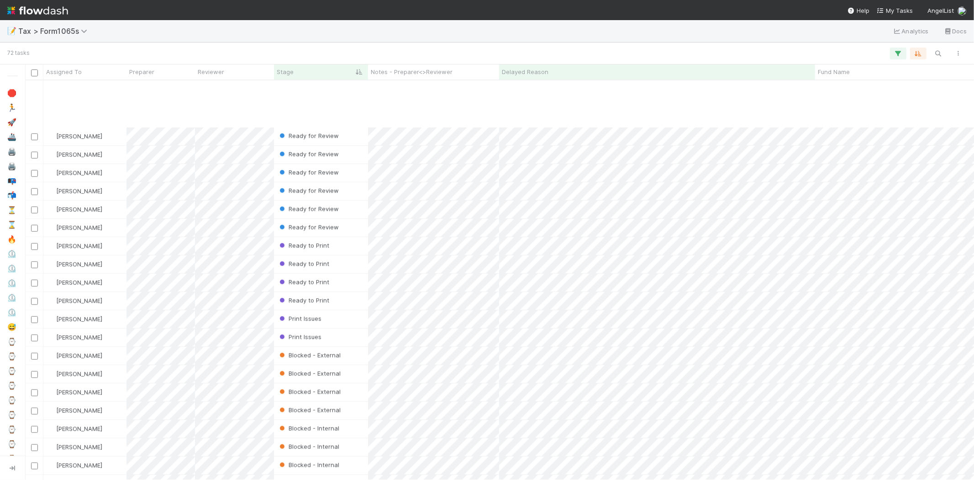
scroll to position [924, 0]
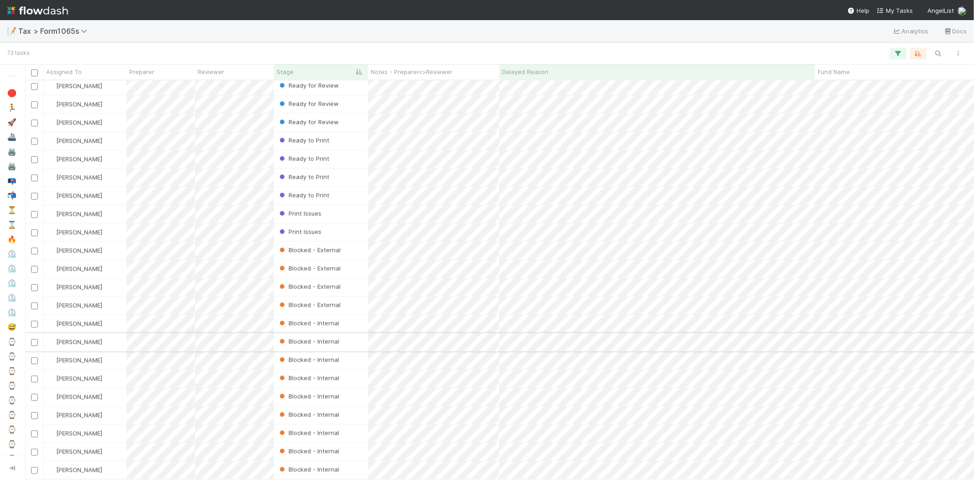
click at [113, 334] on div "[PERSON_NAME]" at bounding box center [84, 342] width 83 height 18
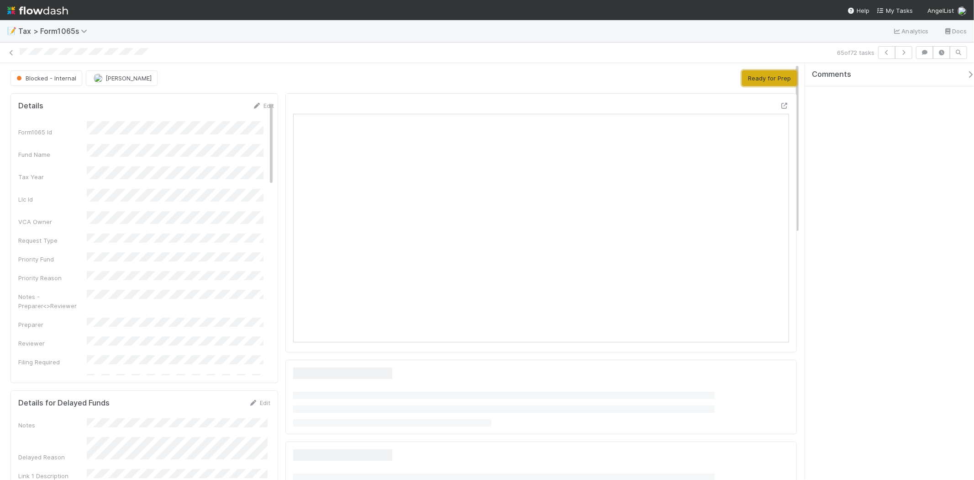
click at [742, 76] on button "Ready for Prep" at bounding box center [769, 78] width 55 height 16
click at [10, 53] on icon at bounding box center [11, 53] width 9 height 6
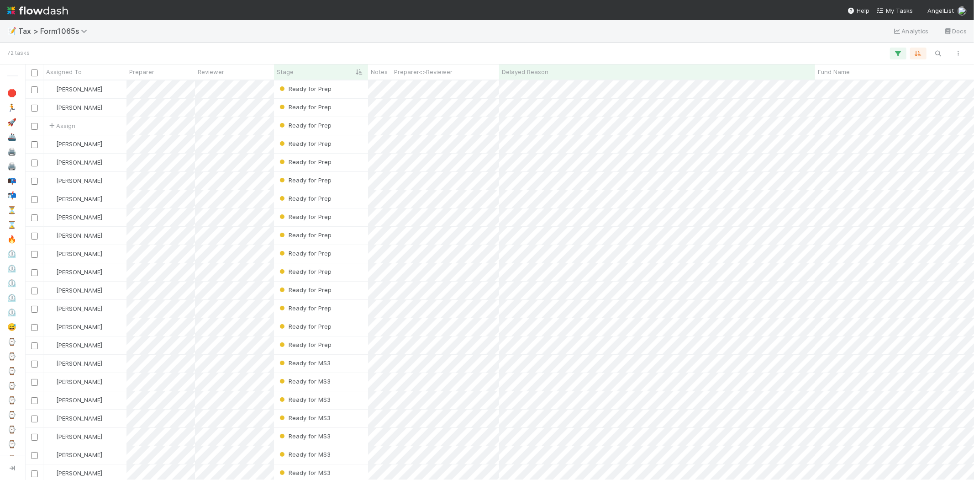
scroll to position [392, 942]
click at [64, 127] on span "Assign" at bounding box center [61, 125] width 28 height 9
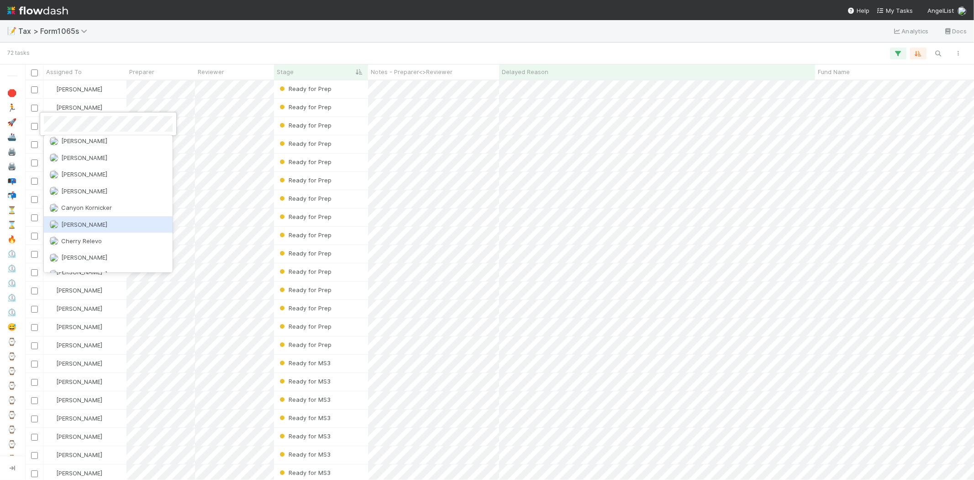
scroll to position [0, 0]
click at [119, 206] on div "[PERSON_NAME]" at bounding box center [108, 212] width 129 height 16
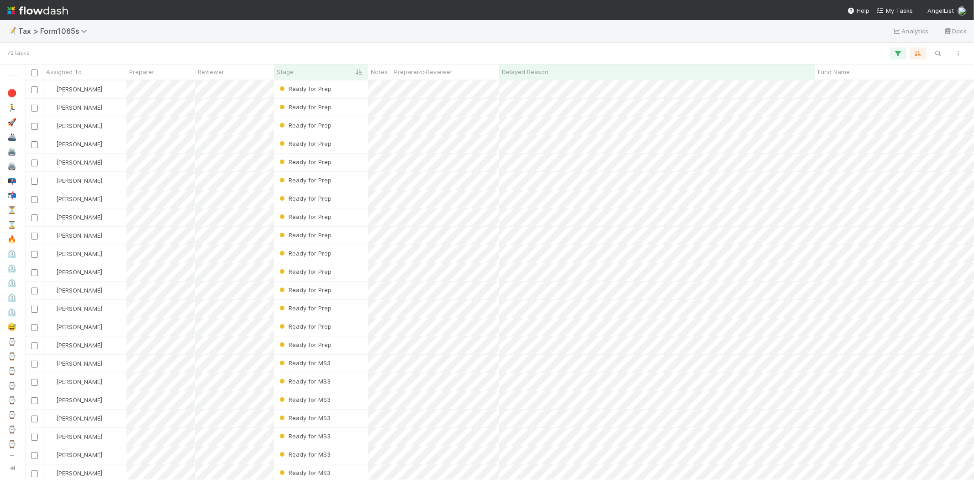
click at [313, 24] on div "📝 Tax > Form1065s Analytics Docs" at bounding box center [487, 31] width 974 height 22
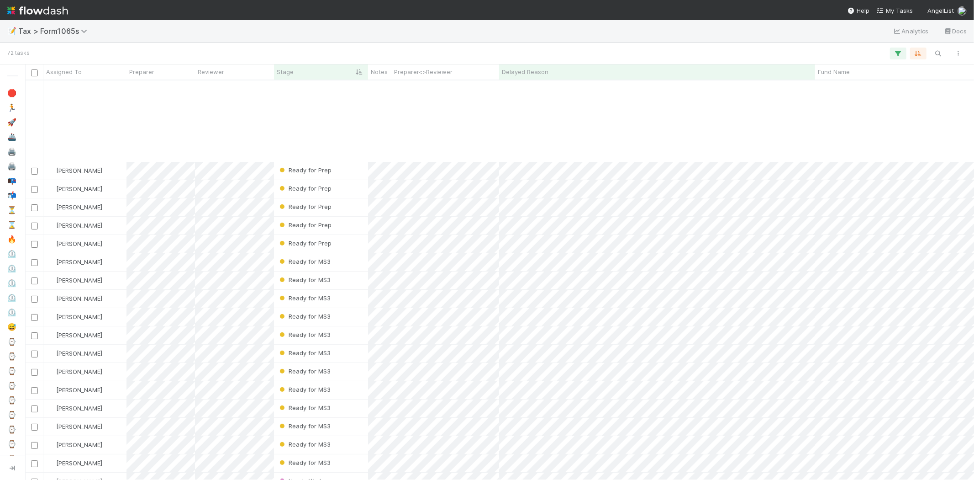
scroll to position [203, 0]
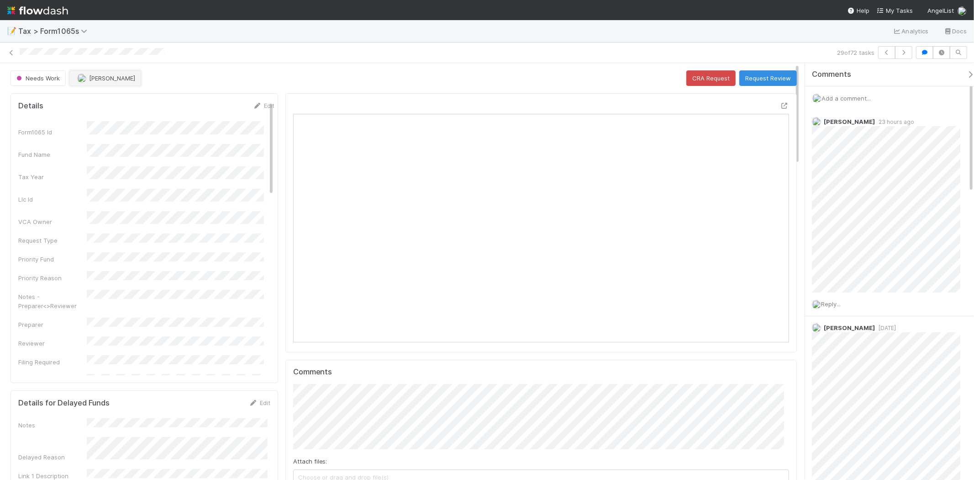
click at [91, 79] on span "[PERSON_NAME]" at bounding box center [112, 77] width 46 height 7
click at [133, 104] on span "you" at bounding box center [138, 101] width 10 height 7
click at [254, 104] on link "Edit" at bounding box center [263, 105] width 21 height 7
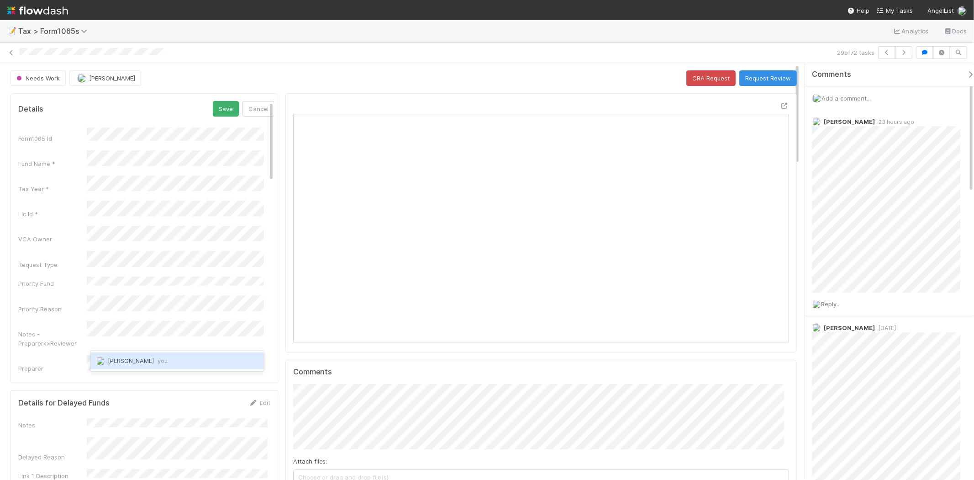
click at [143, 358] on span "Michael Binck you" at bounding box center [138, 360] width 60 height 7
click at [69, 329] on div "Notes - Preparer<>Reviewer" at bounding box center [52, 338] width 69 height 18
click at [223, 110] on button "Save" at bounding box center [226, 109] width 26 height 16
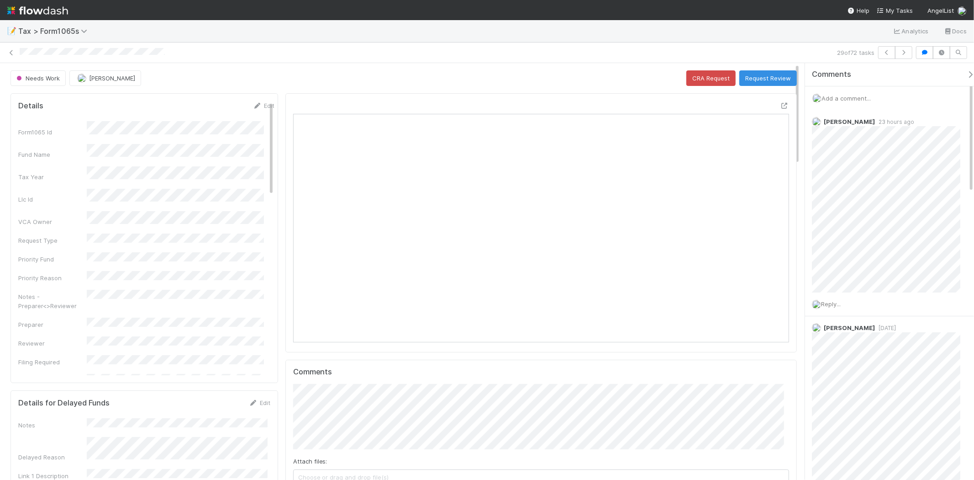
click at [862, 102] on div "Add a comment..." at bounding box center [893, 98] width 177 height 24
click at [857, 98] on span "Add a comment..." at bounding box center [846, 98] width 49 height 7
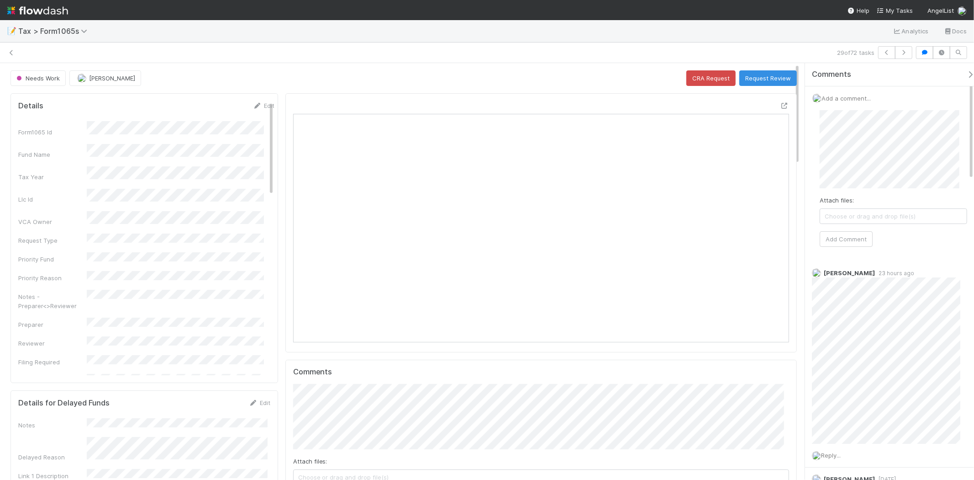
scroll to position [178, 483]
click at [883, 161] on span "[PERSON_NAME]" at bounding box center [874, 158] width 46 height 7
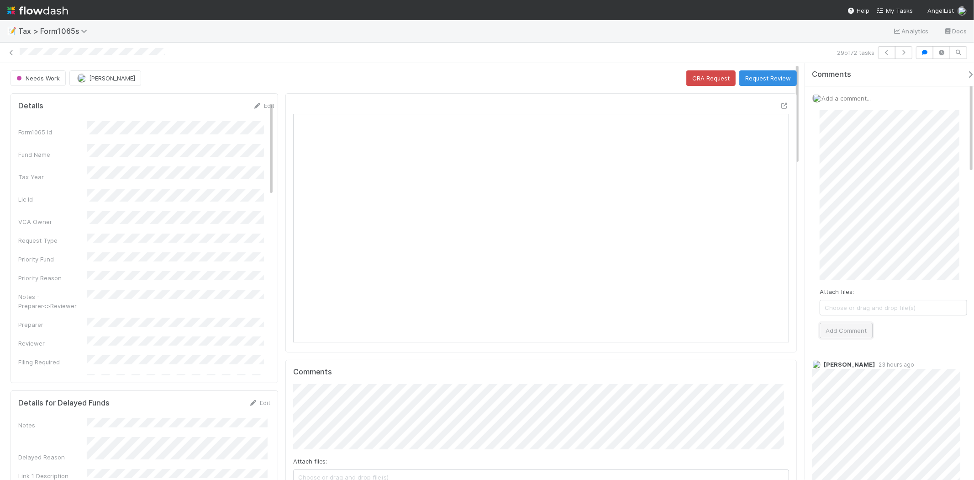
click at [851, 328] on button "Add Comment" at bounding box center [846, 331] width 53 height 16
drag, startPoint x: 2, startPoint y: 56, endPoint x: 10, endPoint y: 53, distance: 7.8
click at [6, 55] on div "29 of 72 tasks" at bounding box center [487, 52] width 974 height 13
click at [10, 53] on icon at bounding box center [11, 53] width 9 height 6
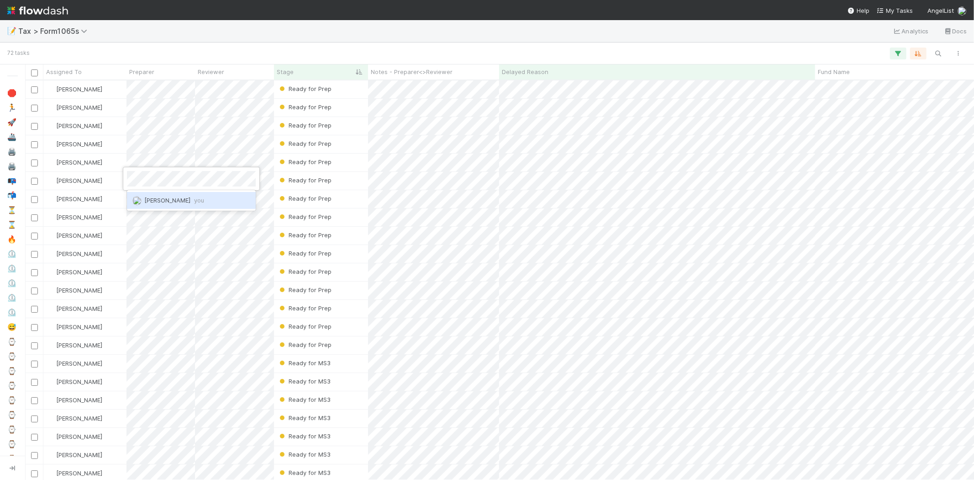
click at [185, 196] on span "Michael Binck you" at bounding box center [174, 199] width 60 height 7
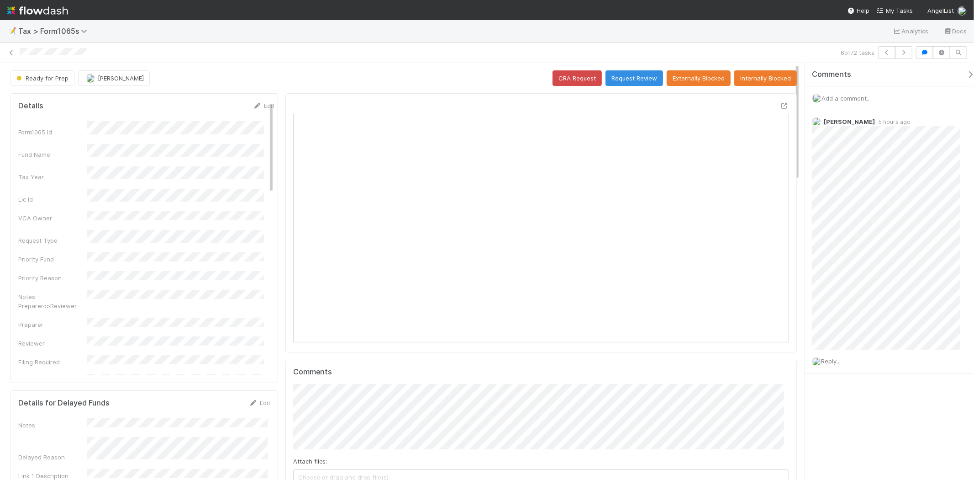
click at [866, 96] on span "Add a comment..." at bounding box center [846, 98] width 49 height 7
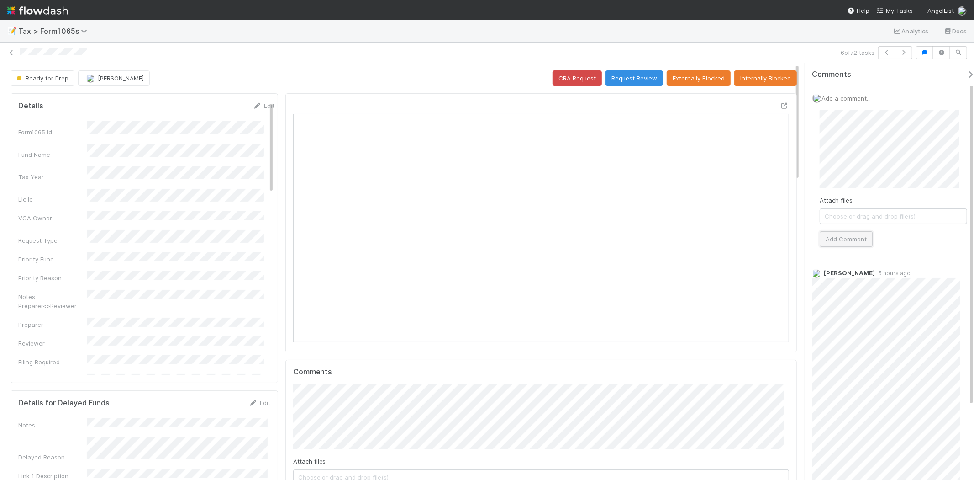
click at [835, 235] on button "Add Comment" at bounding box center [846, 239] width 53 height 16
click at [844, 98] on span "Add a comment..." at bounding box center [846, 98] width 49 height 7
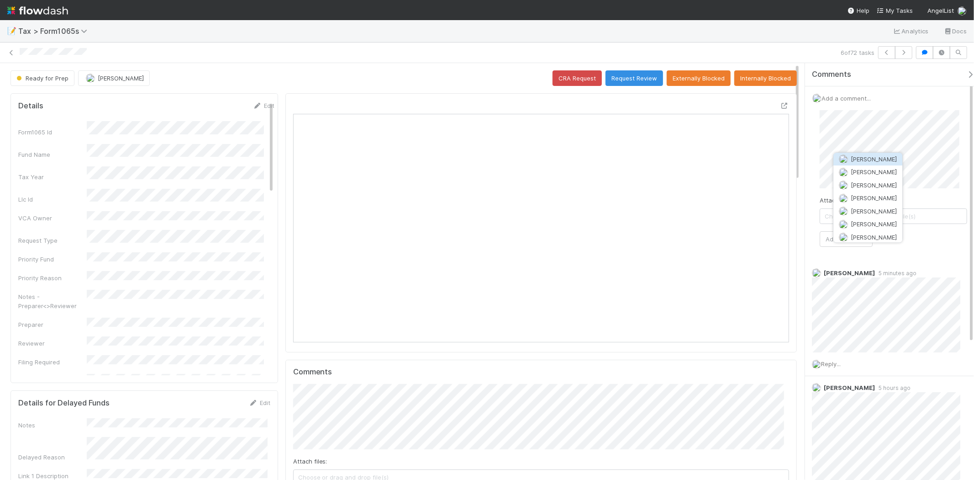
click at [875, 155] on button "Amy Gregorius" at bounding box center [868, 159] width 69 height 13
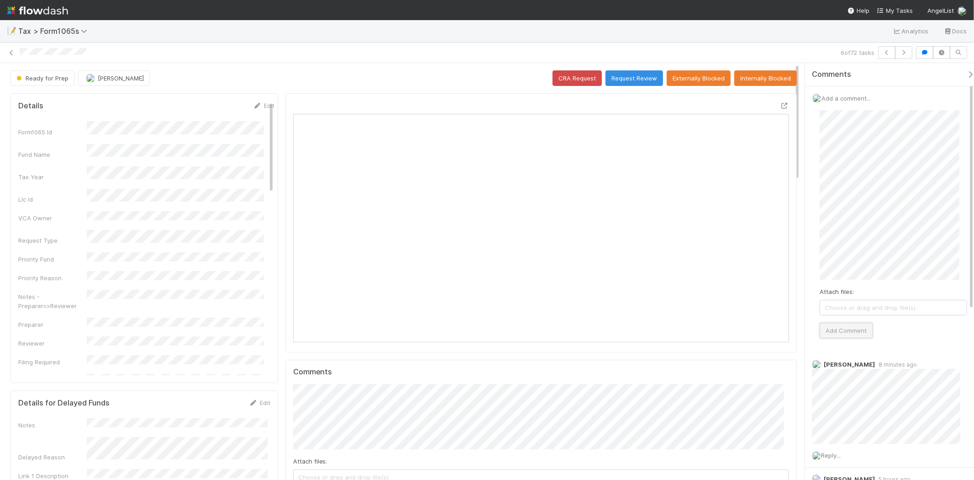
click at [856, 333] on button "Add Comment" at bounding box center [846, 331] width 53 height 16
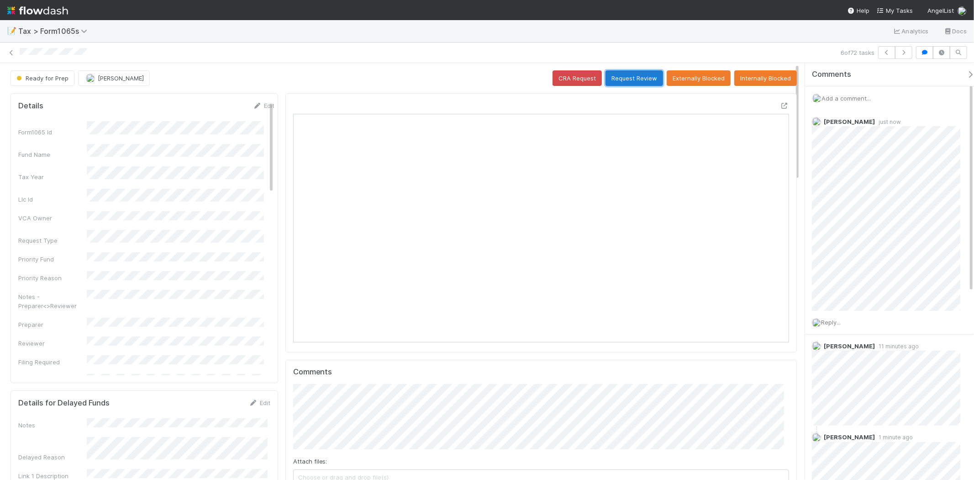
click at [635, 77] on button "Request Review" at bounding box center [635, 78] width 58 height 16
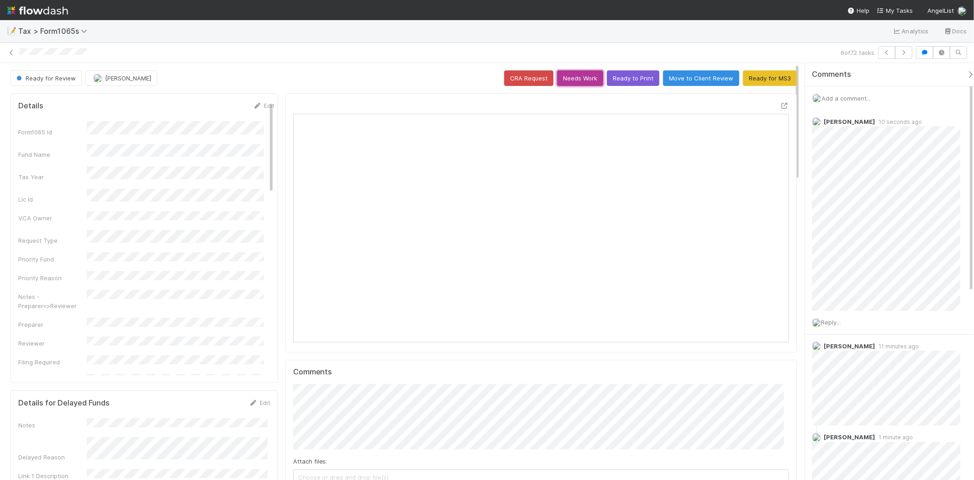
click at [571, 79] on button "Needs Work" at bounding box center [580, 78] width 46 height 16
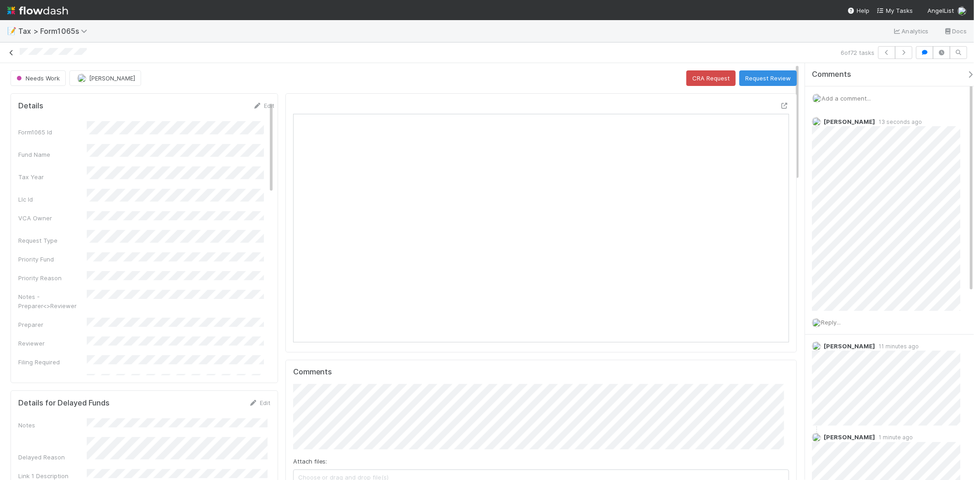
click at [7, 52] on icon at bounding box center [11, 53] width 9 height 6
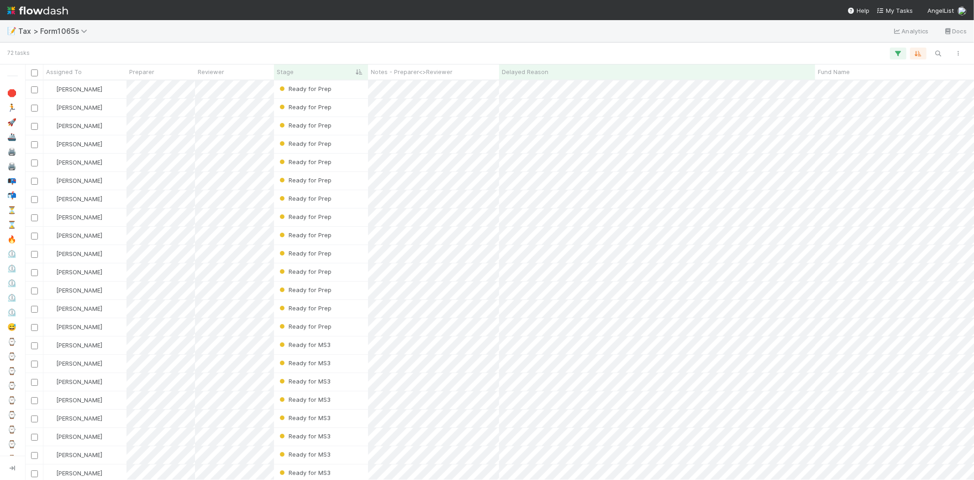
scroll to position [392, 942]
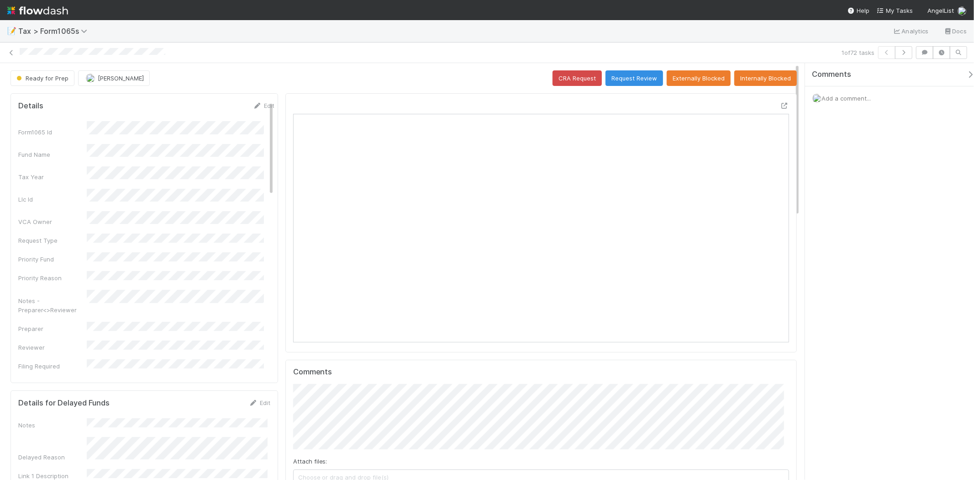
scroll to position [178, 483]
click at [11, 54] on icon at bounding box center [11, 53] width 9 height 6
click at [9, 50] on icon at bounding box center [11, 53] width 9 height 6
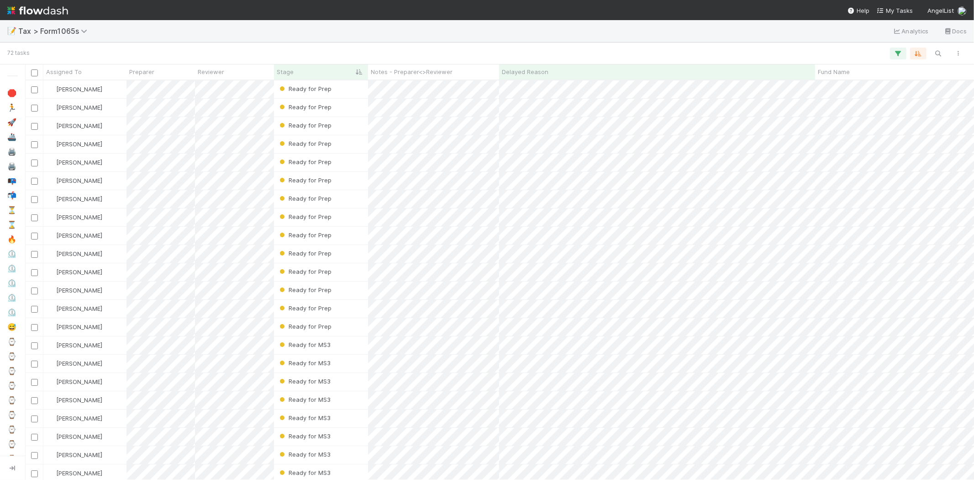
scroll to position [392, 942]
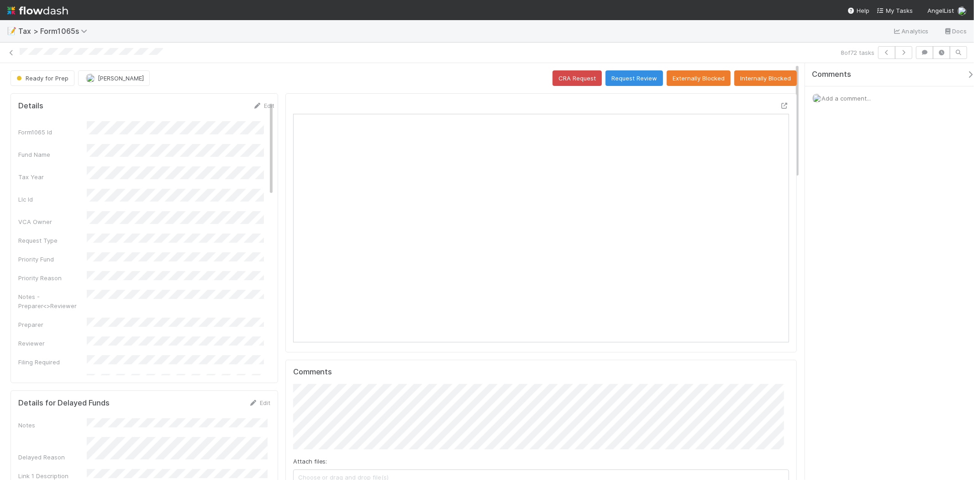
scroll to position [178, 483]
click at [841, 96] on span "Add a comment..." at bounding box center [846, 98] width 49 height 7
click at [841, 101] on span "Add a comment..." at bounding box center [846, 98] width 49 height 7
click at [846, 102] on div "Add a comment..." at bounding box center [893, 98] width 177 height 24
click at [852, 97] on span "Add a comment..." at bounding box center [846, 98] width 49 height 7
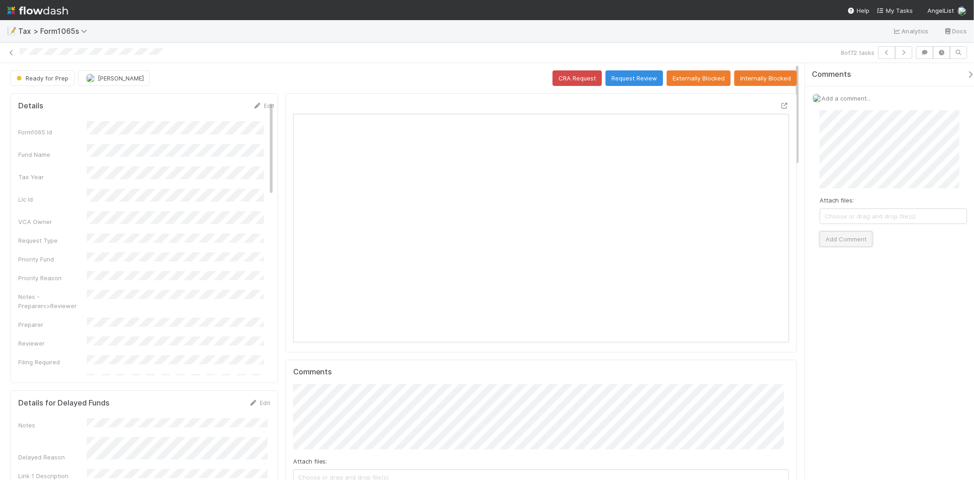
click at [841, 234] on button "Add Comment" at bounding box center [846, 239] width 53 height 16
click at [12, 55] on icon at bounding box center [11, 53] width 9 height 6
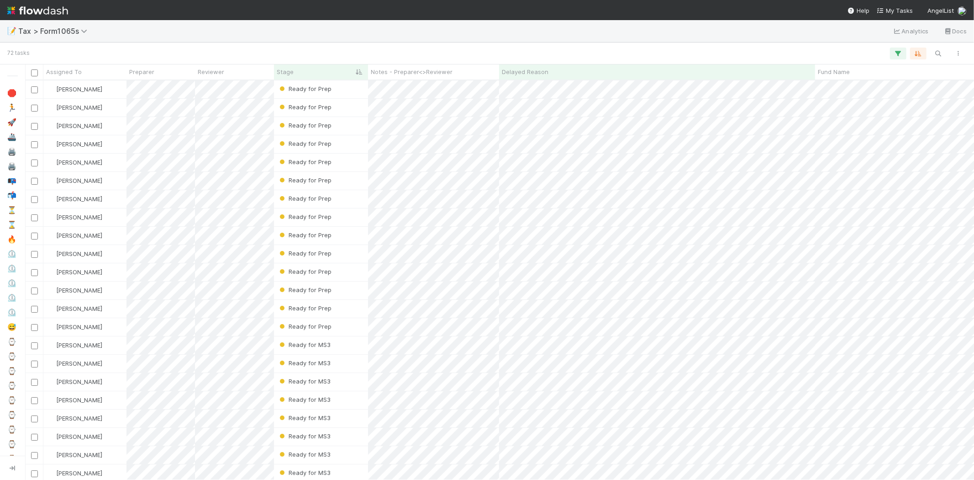
scroll to position [392, 942]
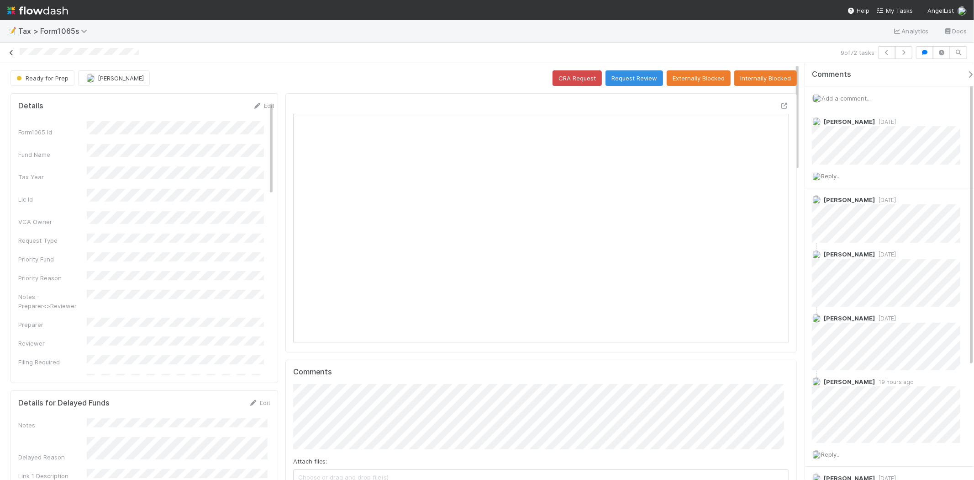
click at [11, 51] on icon at bounding box center [11, 53] width 9 height 6
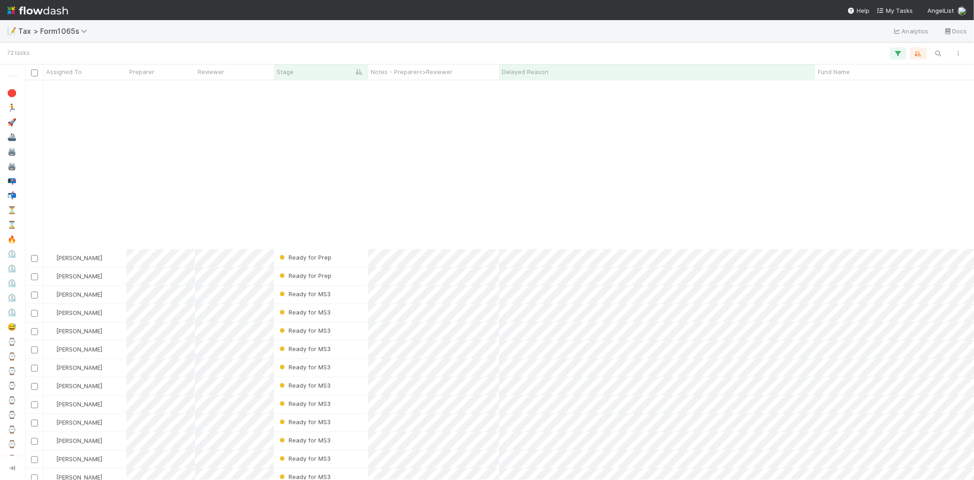
scroll to position [254, 0]
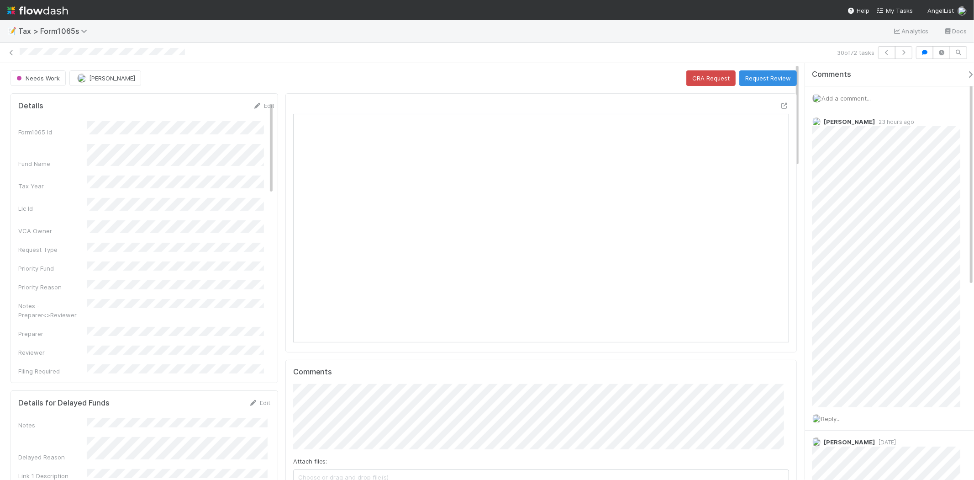
scroll to position [178, 483]
click at [7, 52] on icon at bounding box center [11, 53] width 9 height 6
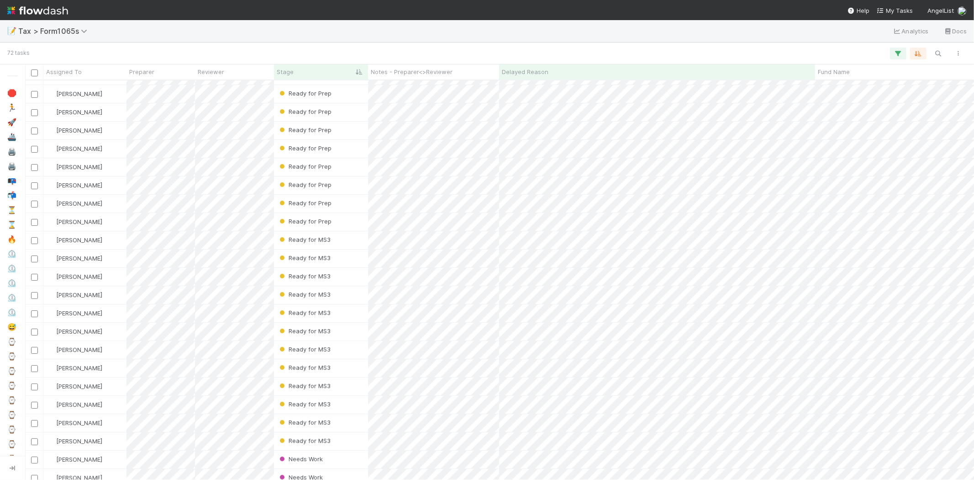
scroll to position [11, 0]
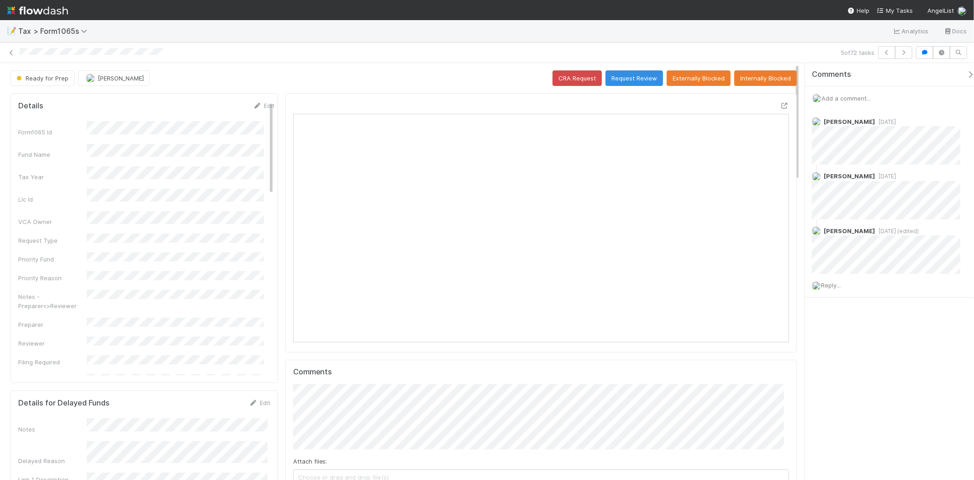
scroll to position [178, 241]
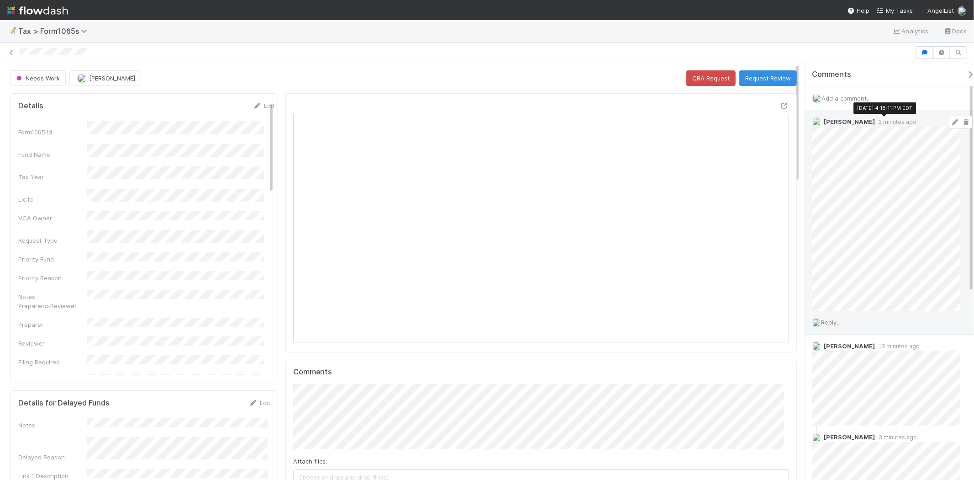
click at [897, 120] on span "2 minutes ago" at bounding box center [896, 121] width 42 height 7
click at [37, 9] on img at bounding box center [37, 11] width 61 height 16
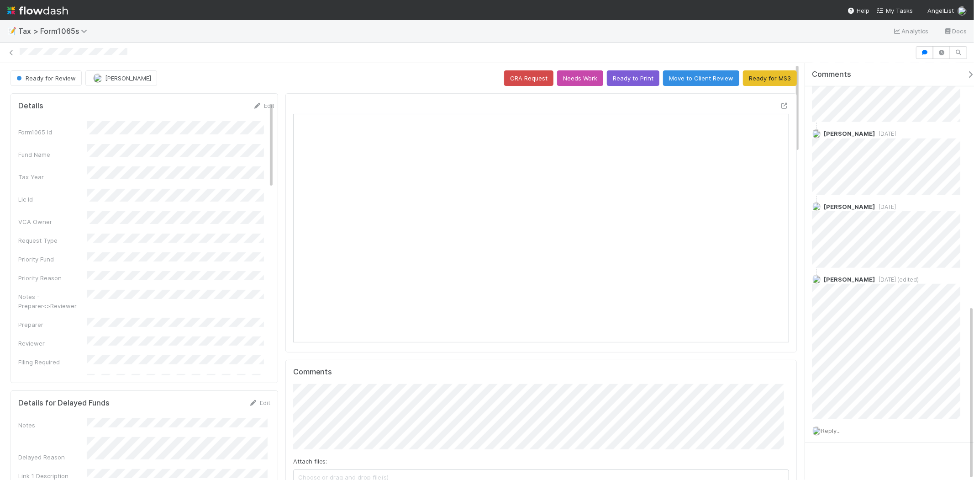
scroll to position [577, 0]
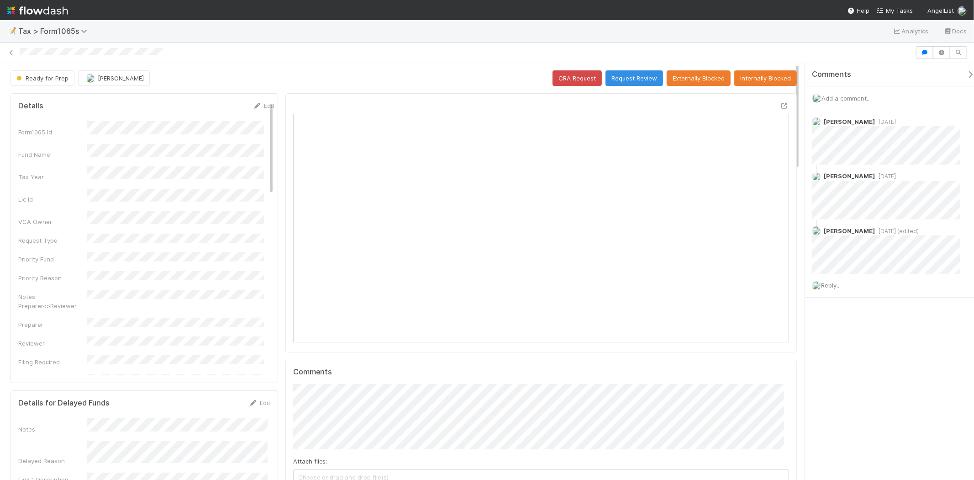
scroll to position [178, 241]
click at [863, 97] on span "Add a comment..." at bounding box center [846, 98] width 49 height 7
click at [853, 100] on span "Add a comment..." at bounding box center [846, 98] width 49 height 7
click at [848, 99] on span "Add a comment..." at bounding box center [846, 98] width 49 height 7
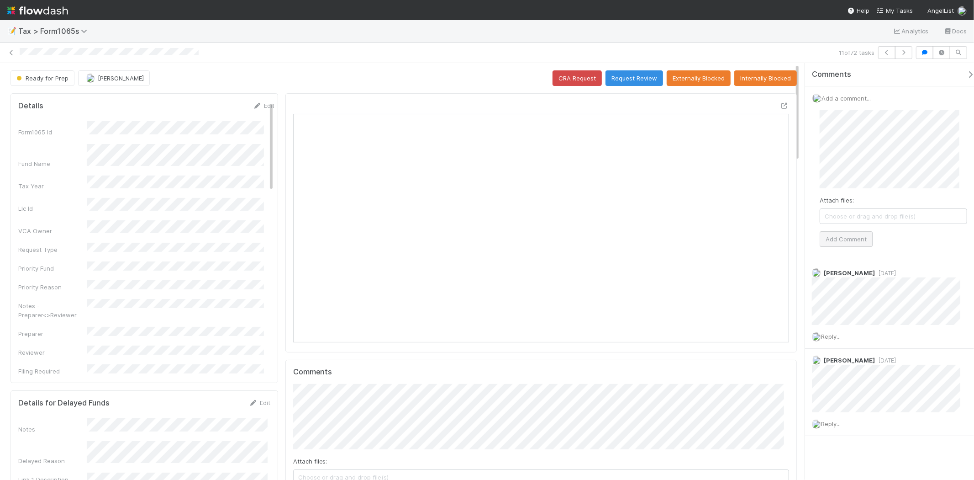
click at [838, 230] on div "Attach files: Choose or drag and drop file(s) Add Comment" at bounding box center [894, 178] width 148 height 137
click at [840, 234] on button "Add Comment" at bounding box center [846, 239] width 53 height 16
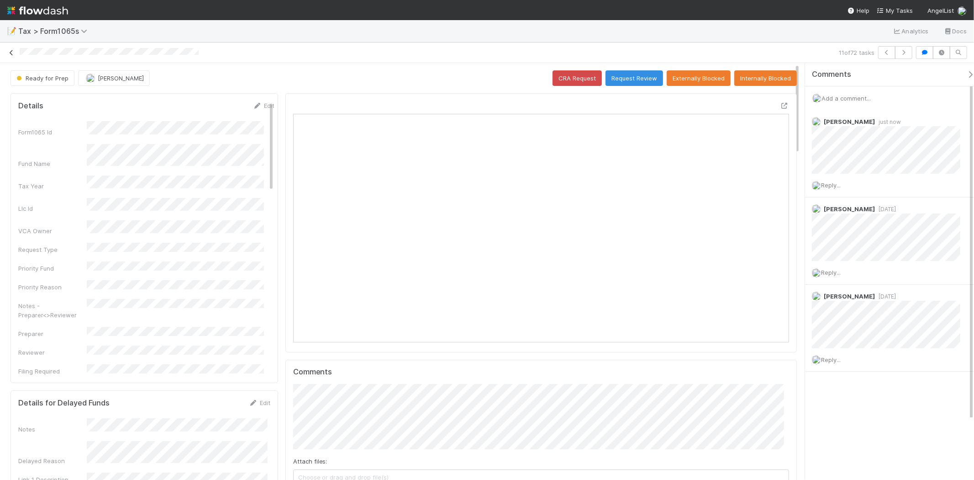
click at [11, 56] on link at bounding box center [11, 52] width 9 height 9
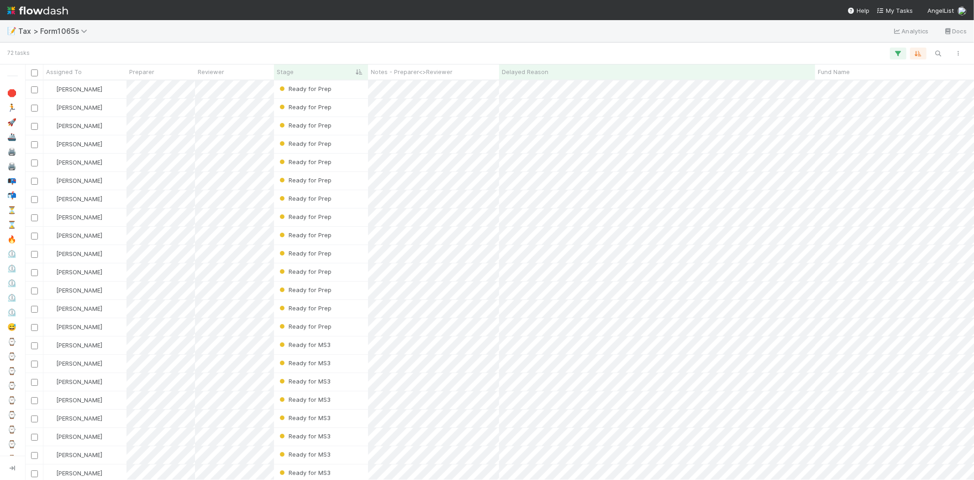
scroll to position [392, 942]
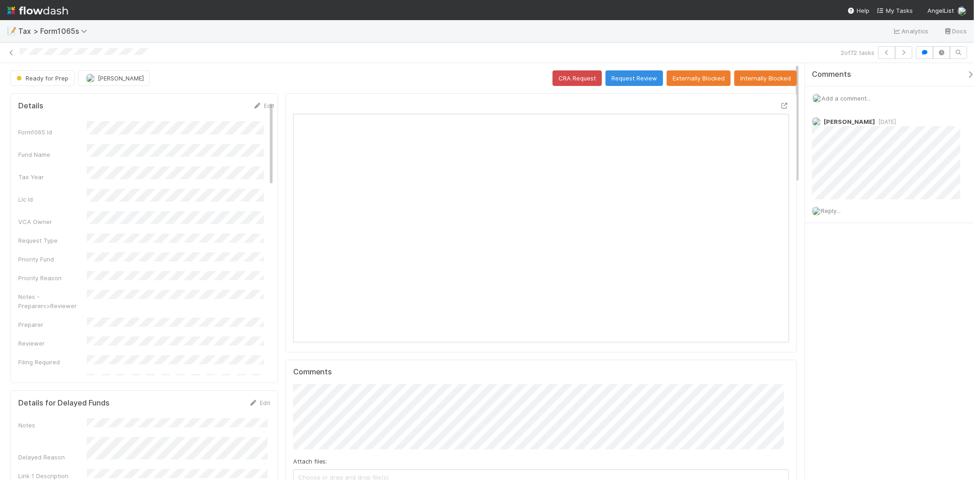
scroll to position [178, 483]
click at [856, 97] on span "Add a comment..." at bounding box center [846, 98] width 49 height 7
click at [898, 217] on span "Choose or drag and drop file(s)" at bounding box center [893, 216] width 147 height 15
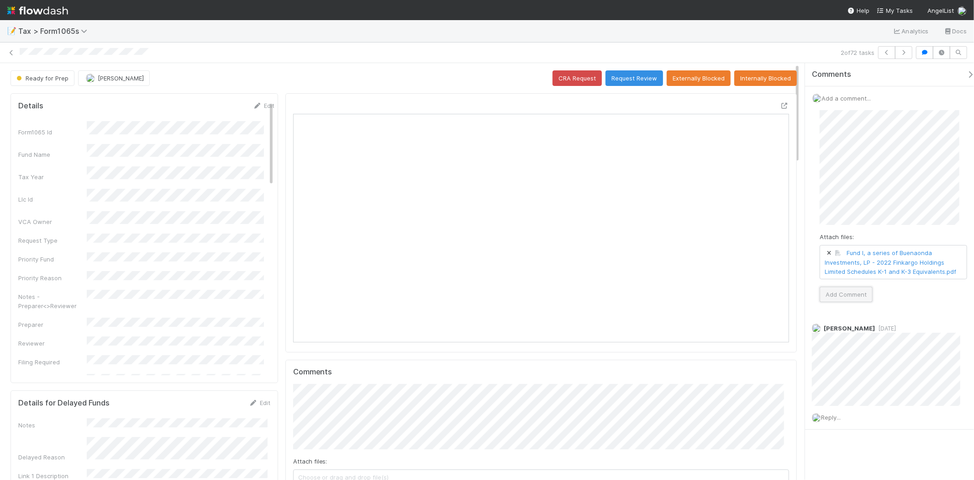
click at [861, 302] on button "Add Comment" at bounding box center [846, 294] width 53 height 16
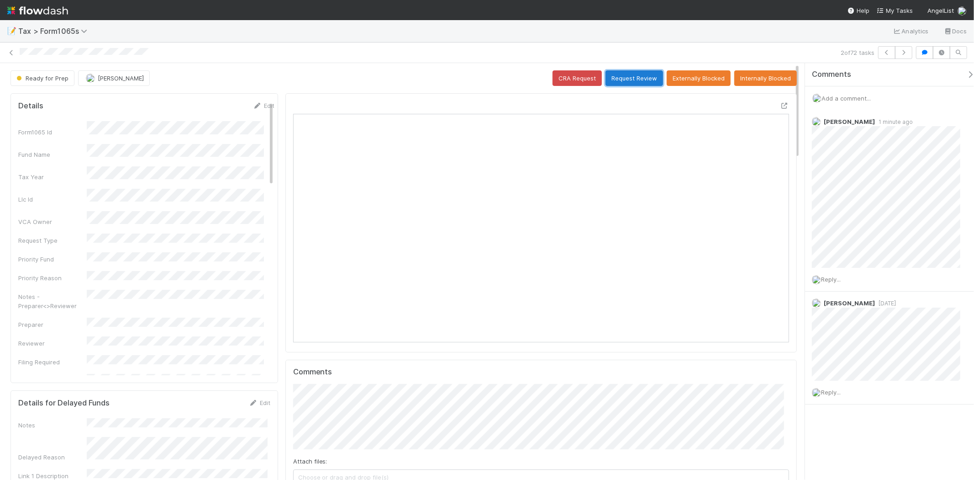
click at [645, 75] on button "Request Review" at bounding box center [635, 78] width 58 height 16
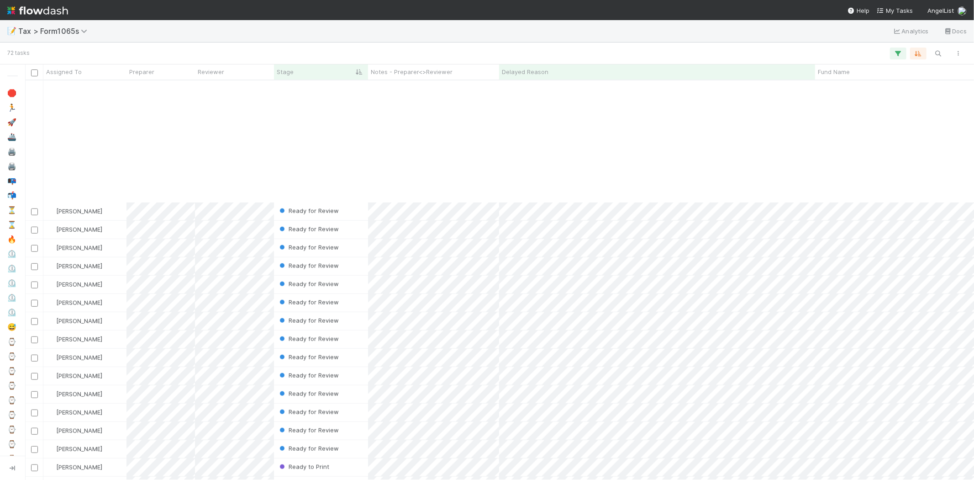
scroll to position [761, 0]
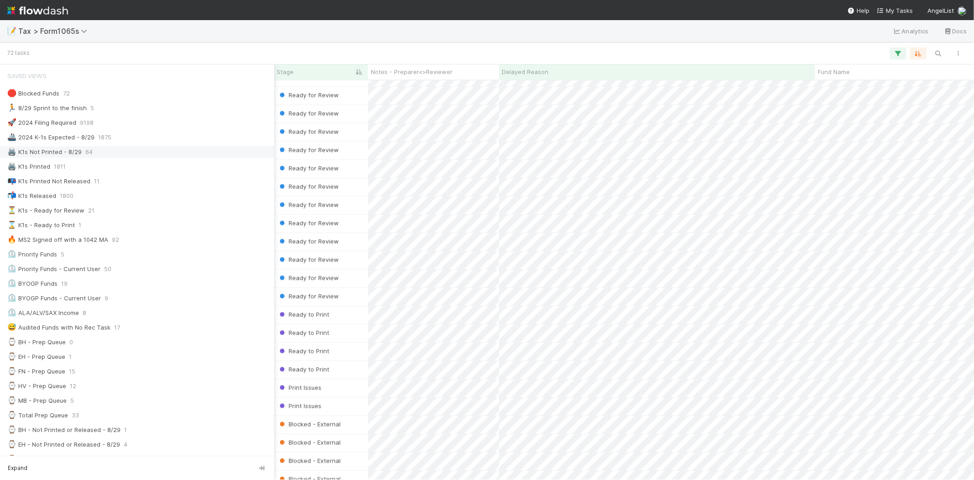
click at [80, 155] on div "🖨️ K1s Not Printed - 8/29" at bounding box center [44, 151] width 74 height 11
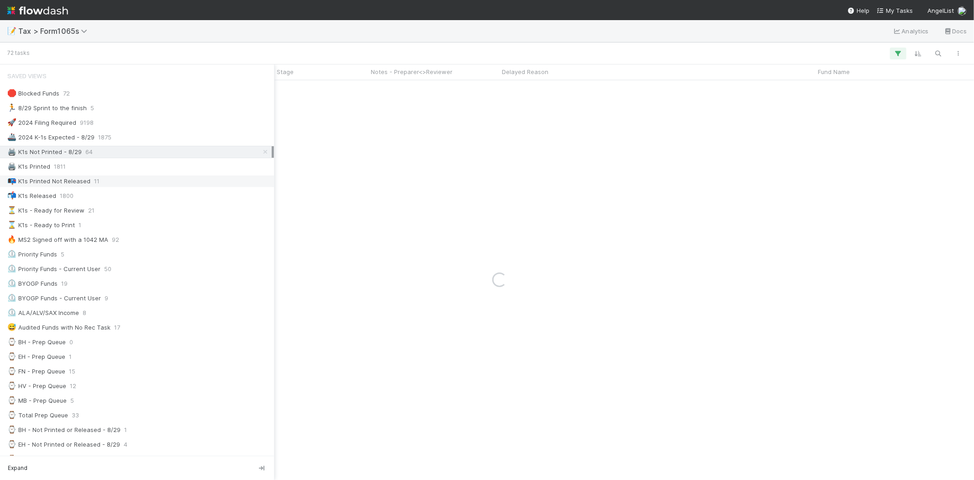
click at [80, 185] on div "📭 K1s Printed Not Released" at bounding box center [48, 180] width 83 height 11
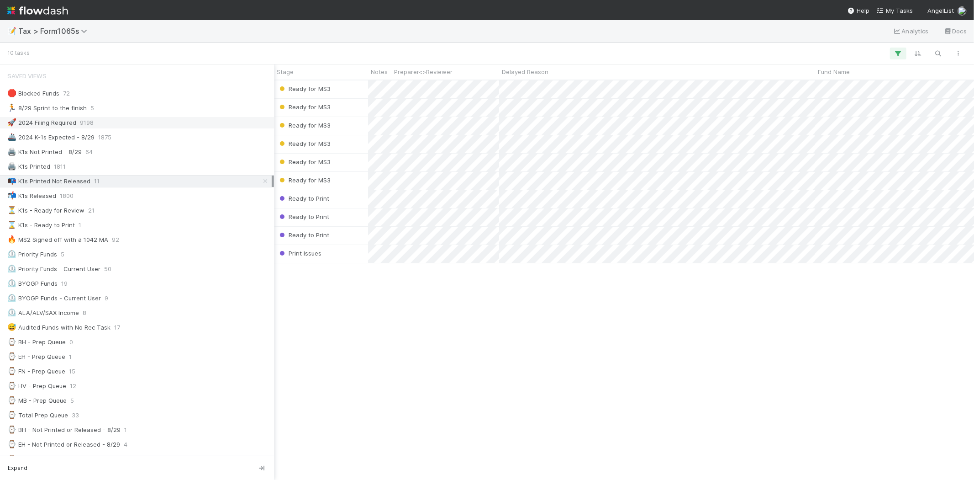
scroll to position [392, 942]
click at [72, 134] on div "🚢 2024 K-1s Expected - 8/29" at bounding box center [50, 137] width 87 height 11
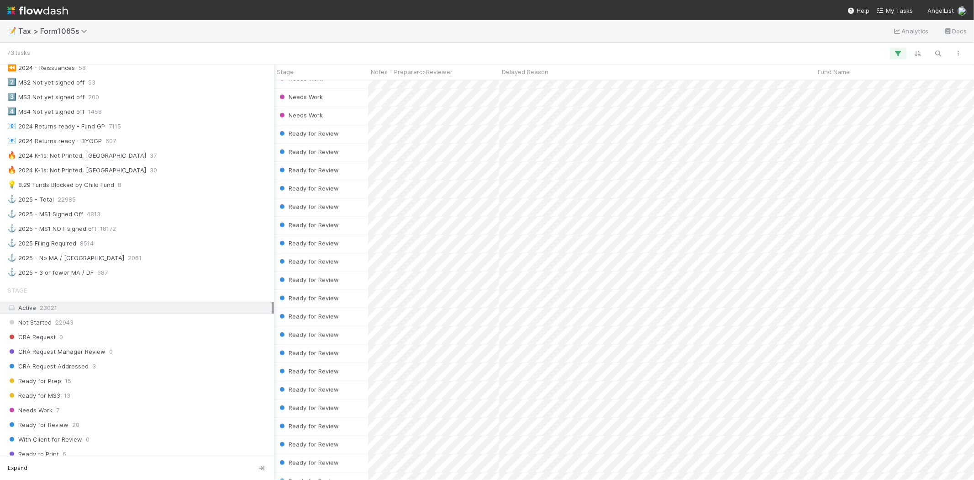
scroll to position [457, 0]
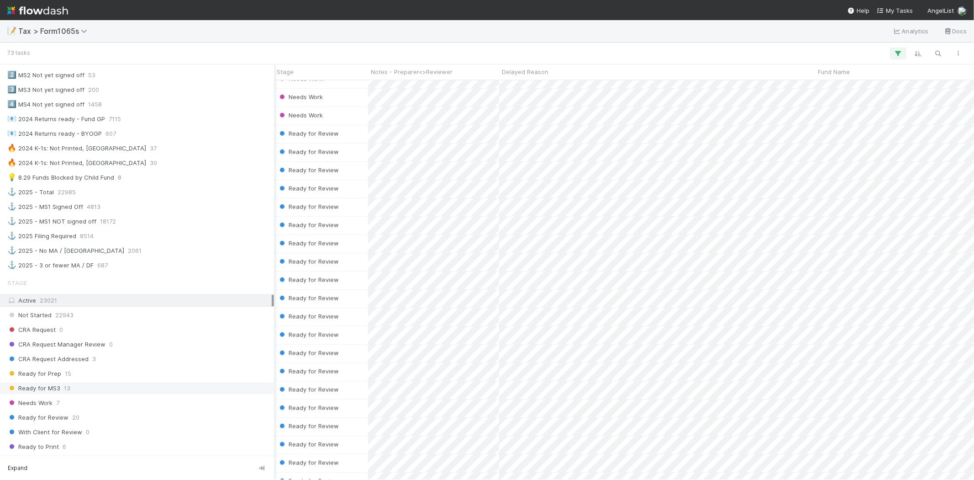
click at [64, 390] on span "13" at bounding box center [67, 387] width 6 height 11
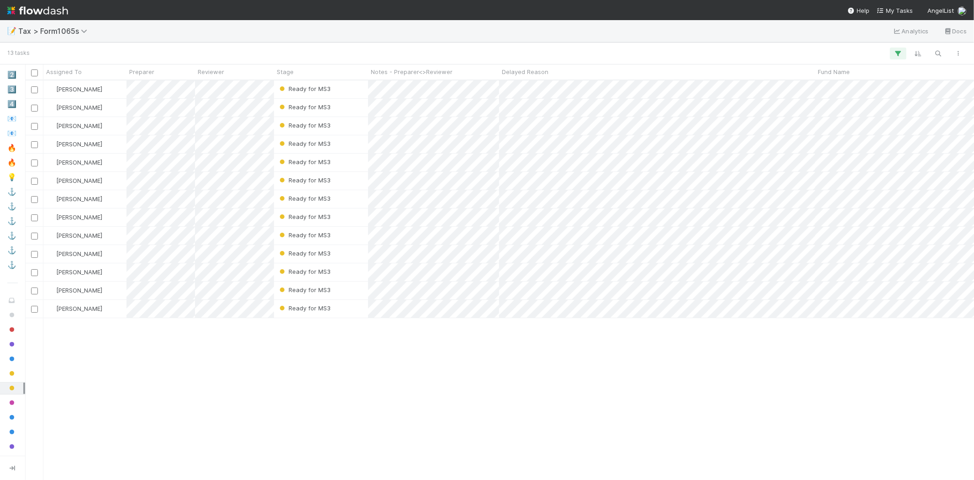
scroll to position [392, 942]
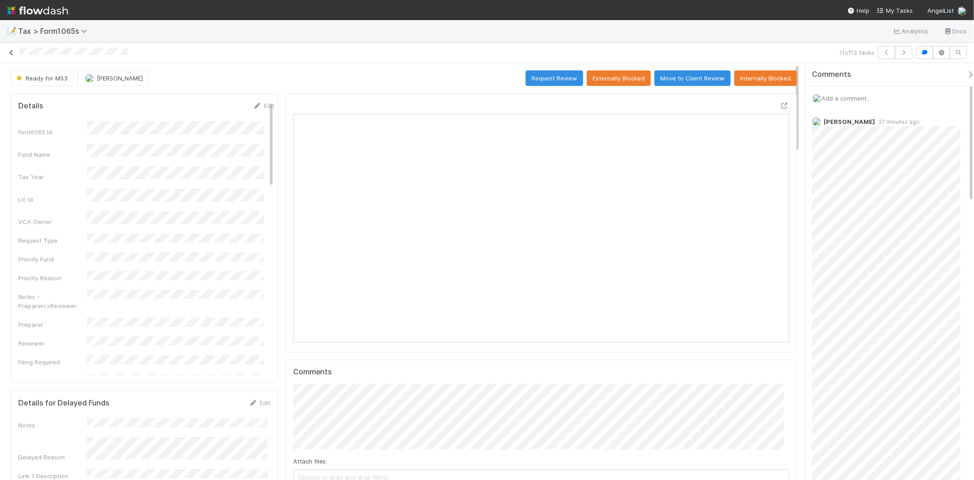
click at [8, 52] on icon at bounding box center [11, 53] width 9 height 6
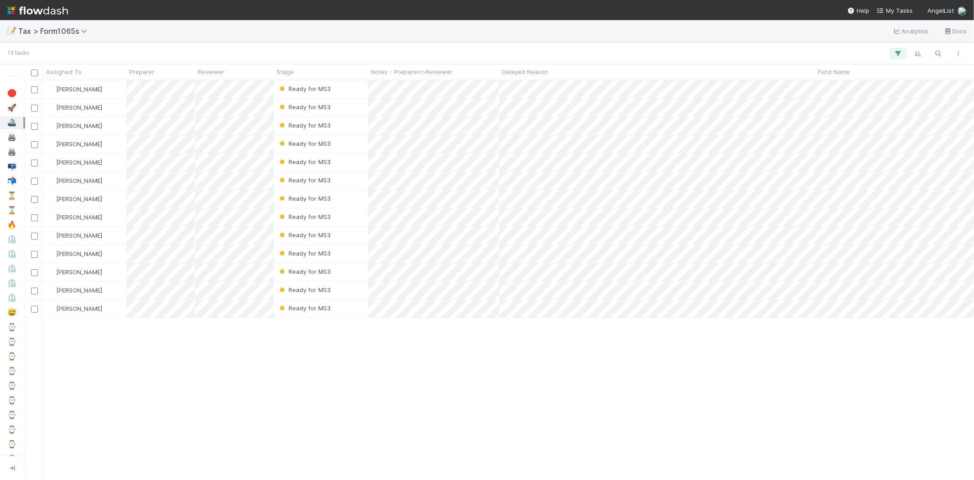
scroll to position [392, 942]
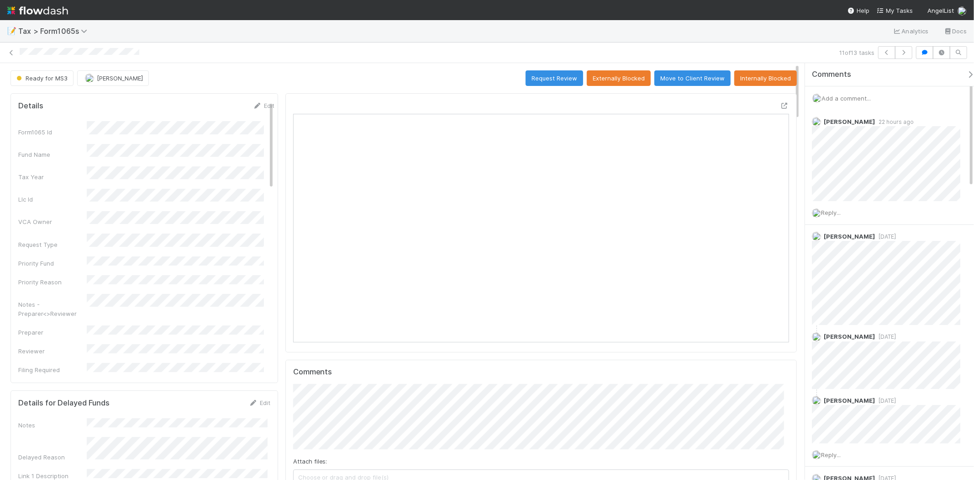
scroll to position [7, 8]
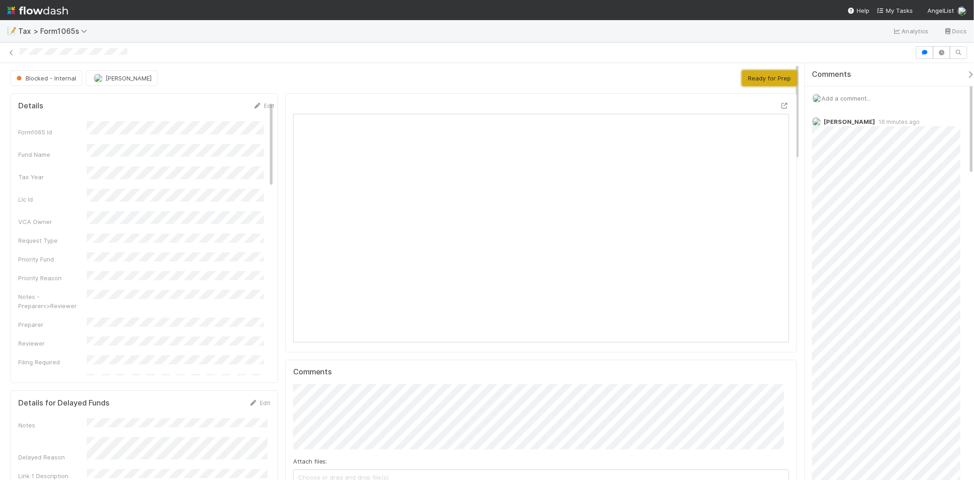
click at [764, 74] on button "Ready for Prep" at bounding box center [769, 78] width 55 height 16
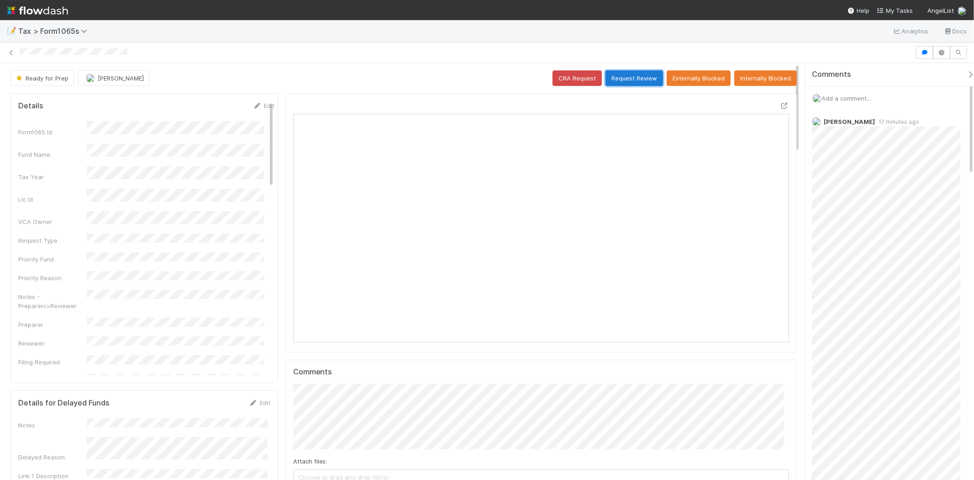
click at [640, 83] on button "Request Review" at bounding box center [635, 78] width 58 height 16
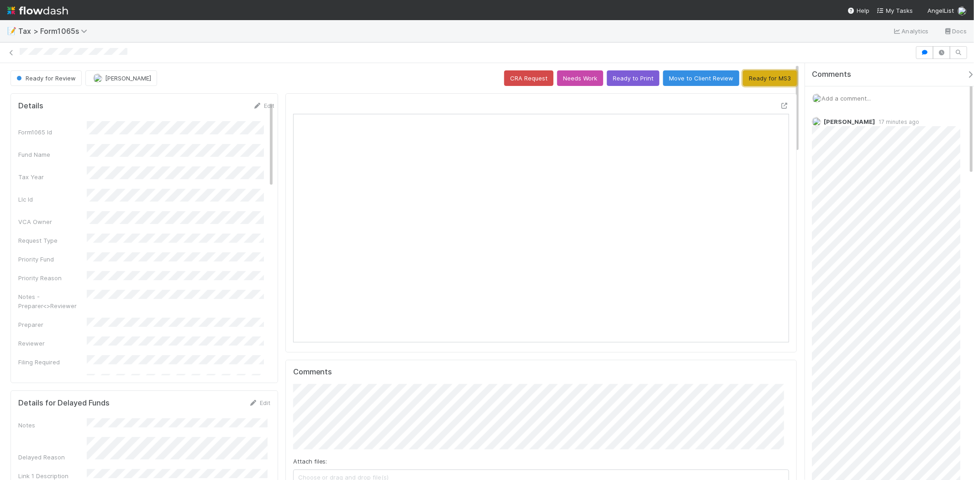
click at [774, 83] on button "Ready for MS3" at bounding box center [770, 78] width 54 height 16
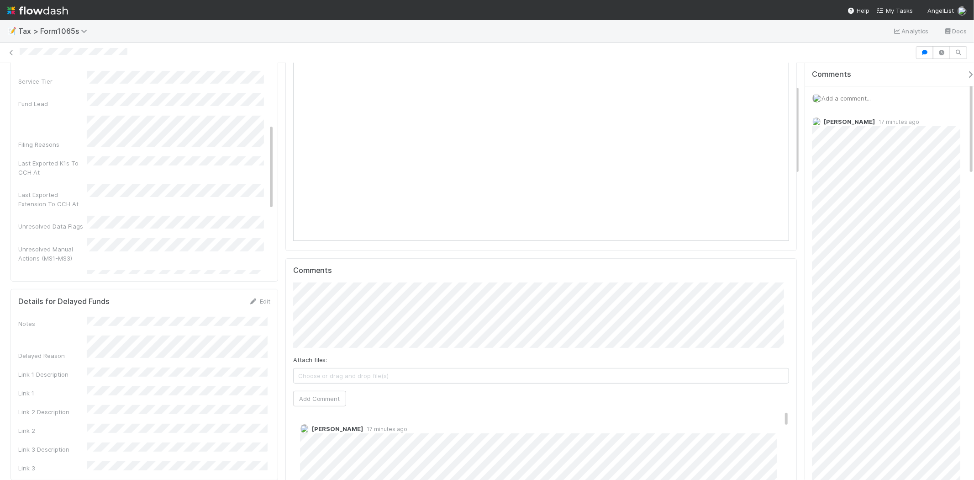
scroll to position [393, 0]
click at [46, 11] on img at bounding box center [37, 11] width 61 height 16
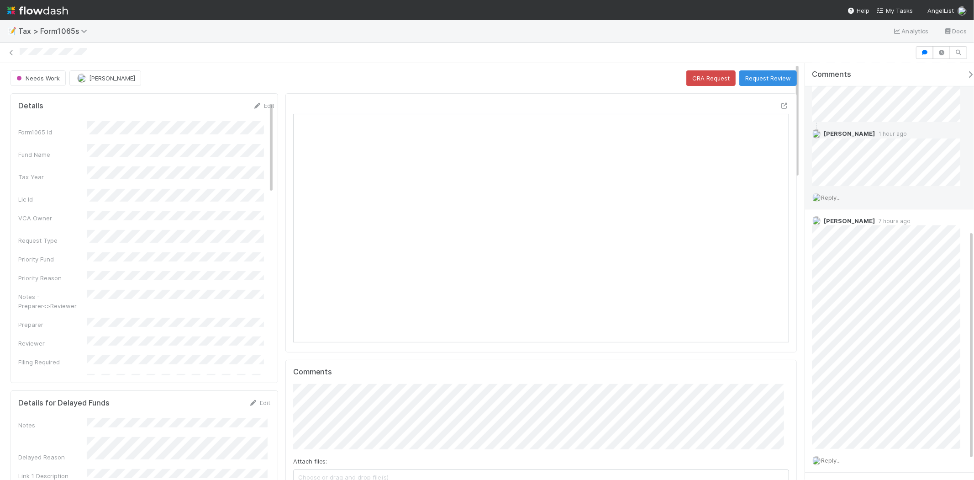
scroll to position [304, 0]
click at [21, 15] on img at bounding box center [37, 11] width 61 height 16
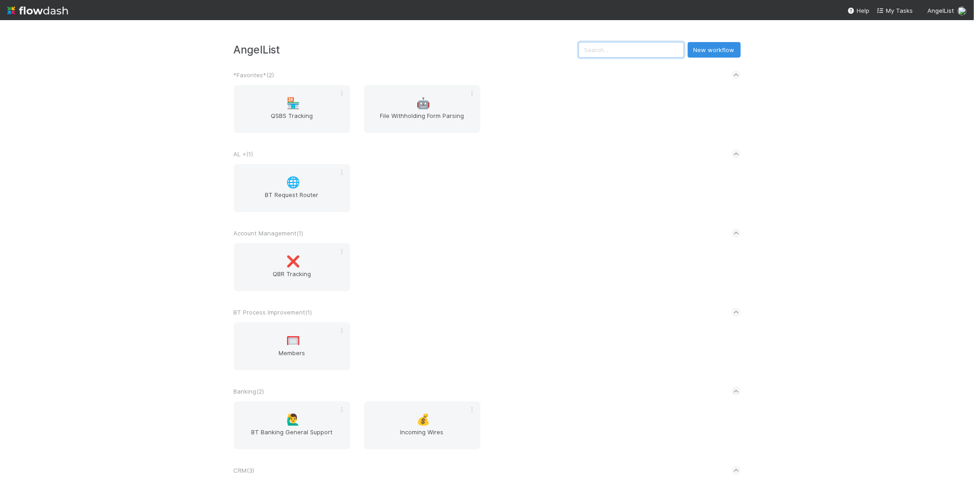
click at [614, 43] on input "text" at bounding box center [632, 50] width 106 height 16
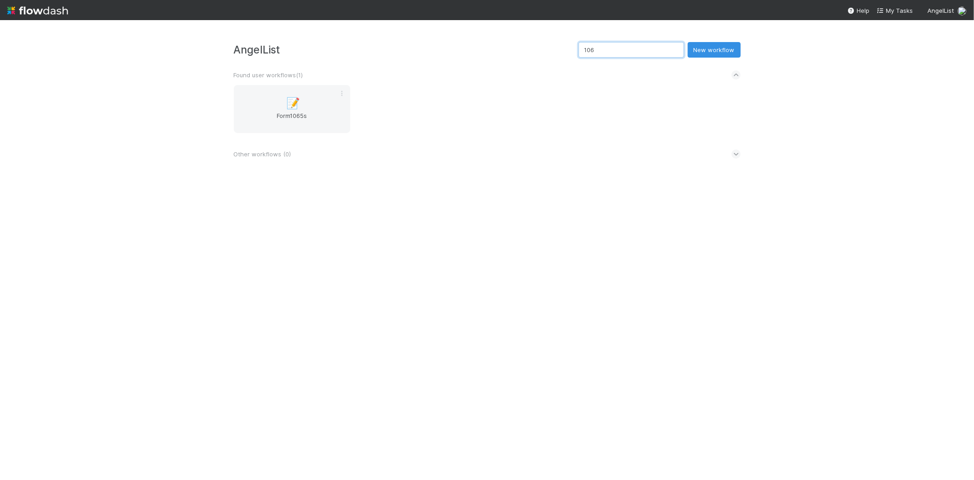
type input "1065"
click at [296, 106] on span "📝" at bounding box center [293, 103] width 14 height 12
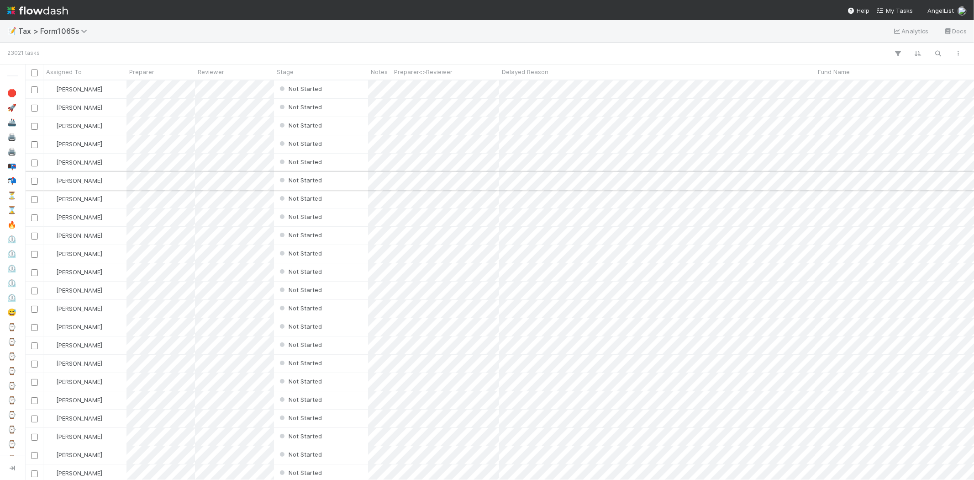
scroll to position [392, 942]
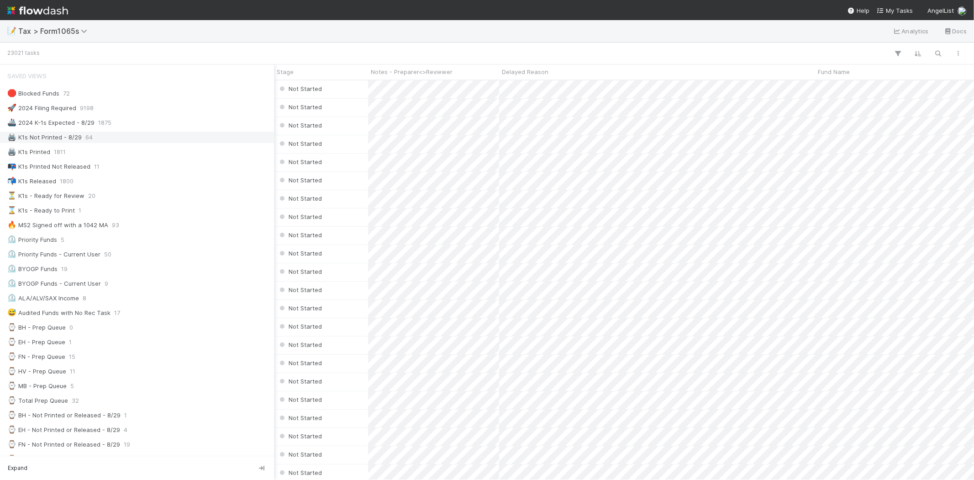
click at [86, 138] on span "64" at bounding box center [88, 137] width 7 height 11
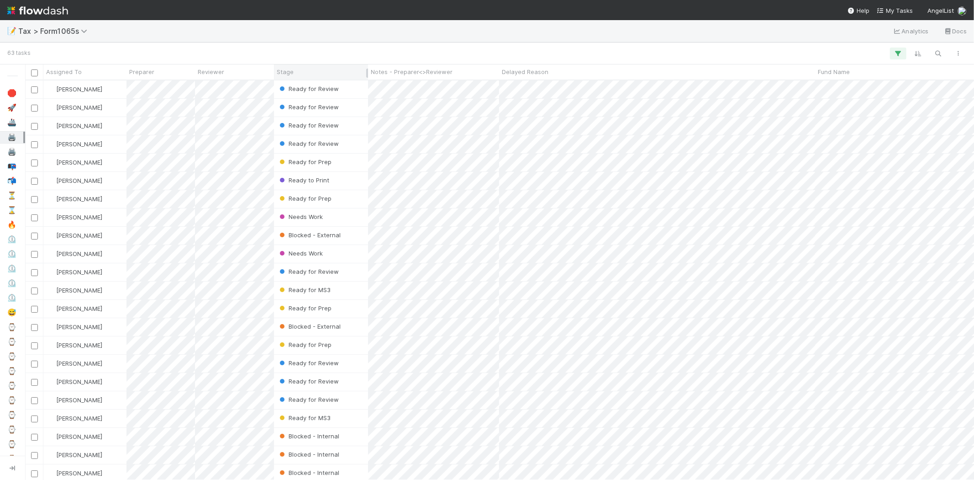
click at [323, 78] on div "Stage" at bounding box center [321, 71] width 94 height 15
click at [328, 74] on div "Stage" at bounding box center [321, 71] width 89 height 9
click at [333, 85] on div "Sort First → Last" at bounding box center [329, 89] width 104 height 14
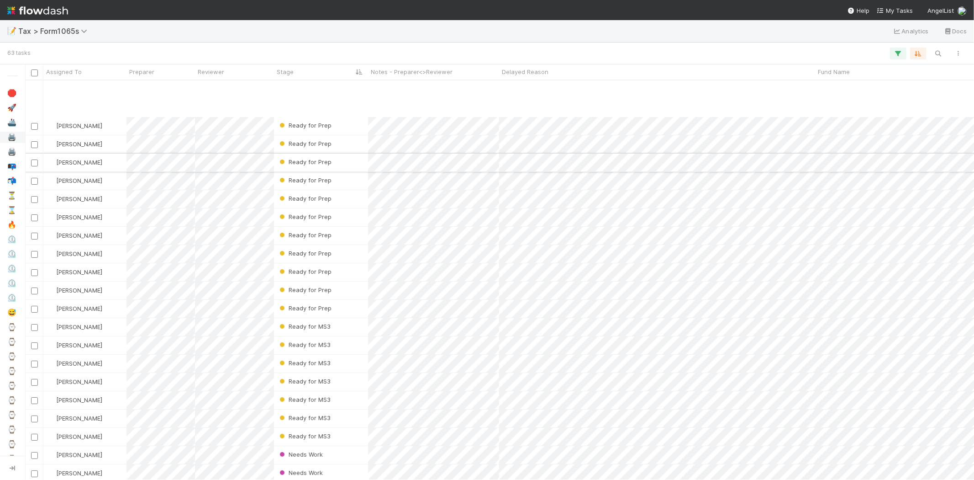
scroll to position [203, 0]
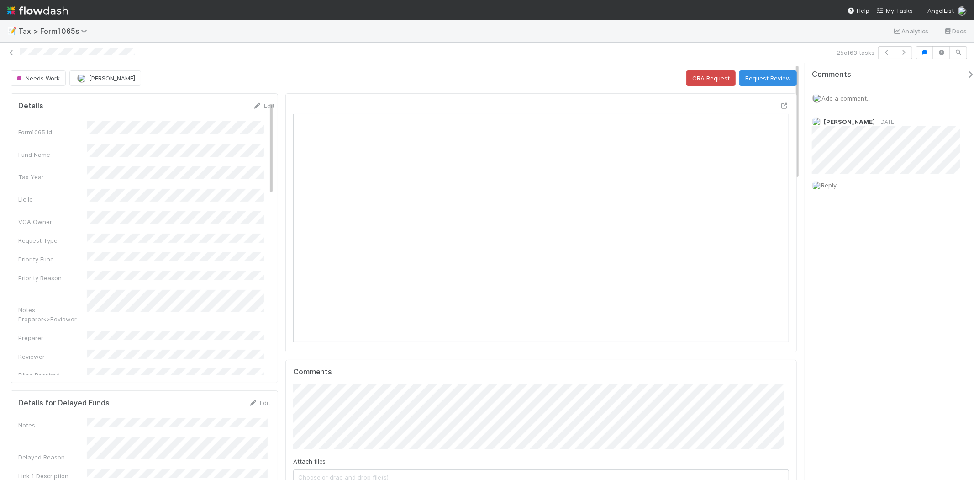
scroll to position [178, 241]
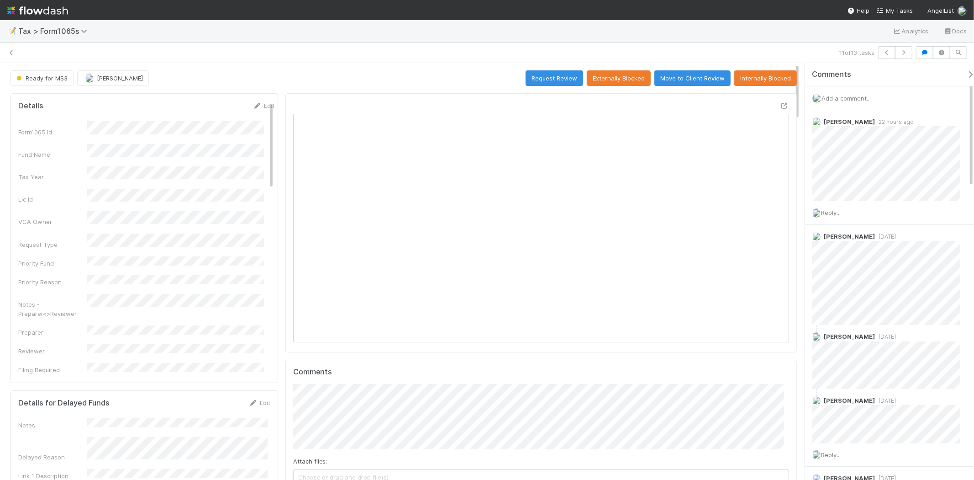
scroll to position [178, 483]
click at [11, 50] on icon at bounding box center [11, 53] width 9 height 6
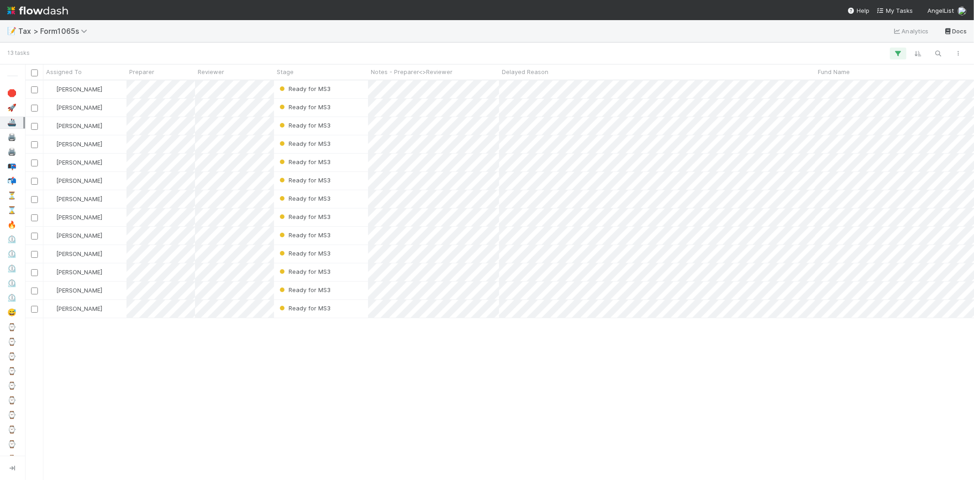
scroll to position [392, 942]
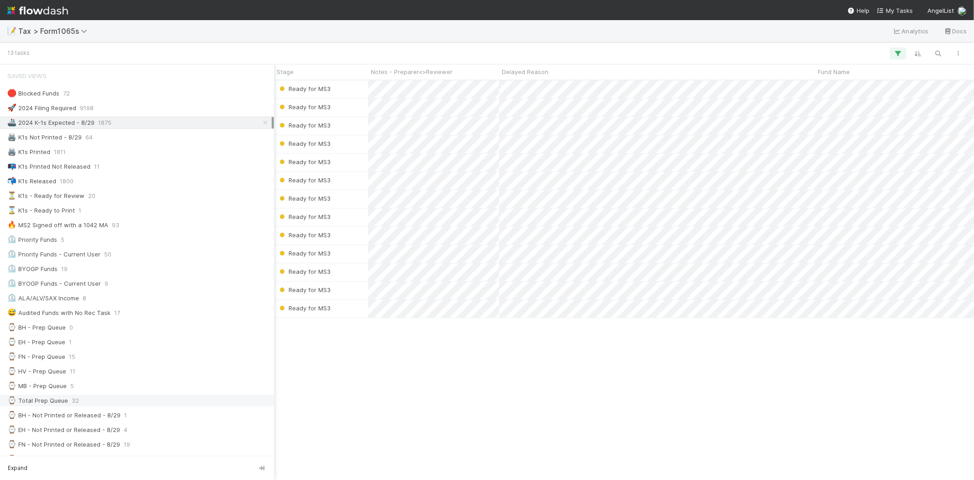
click at [88, 406] on div "⌚ Total Prep Queue 32" at bounding box center [139, 400] width 265 height 11
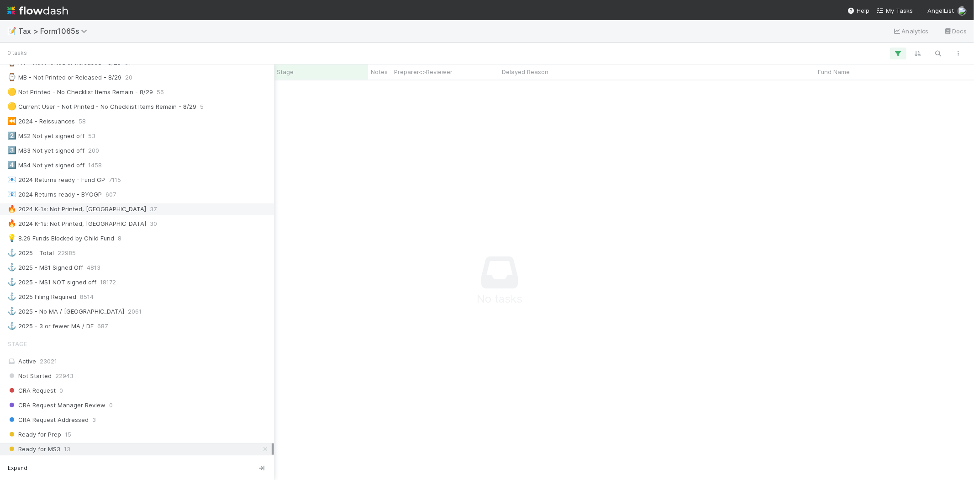
scroll to position [406, 0]
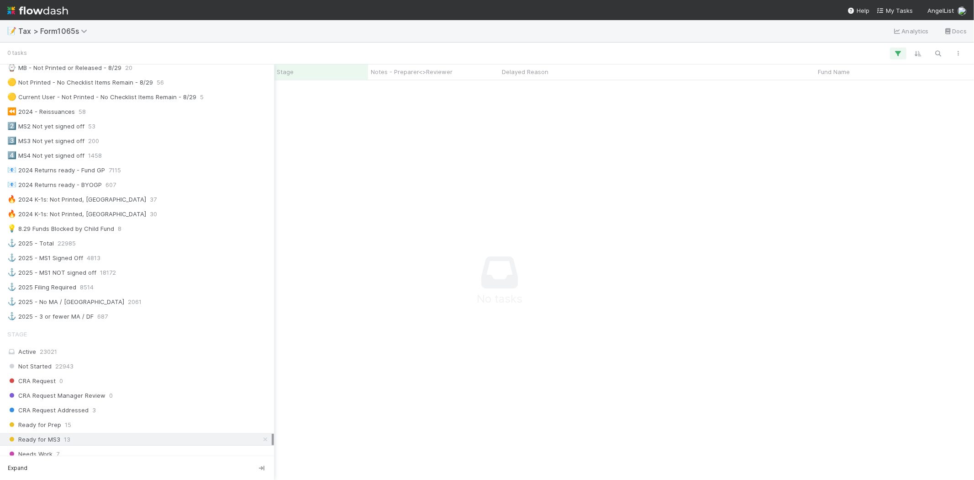
click at [261, 442] on icon at bounding box center [265, 439] width 9 height 6
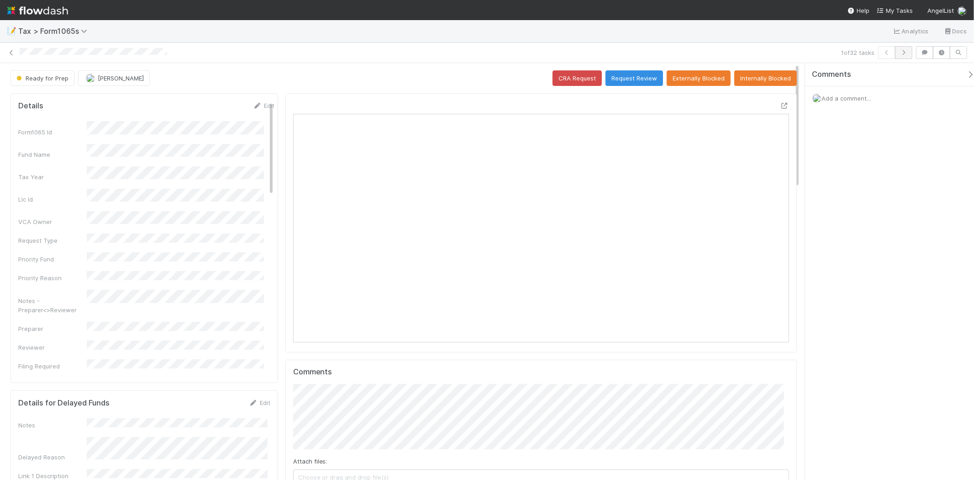
scroll to position [178, 483]
click at [910, 50] on button "button" at bounding box center [903, 52] width 17 height 13
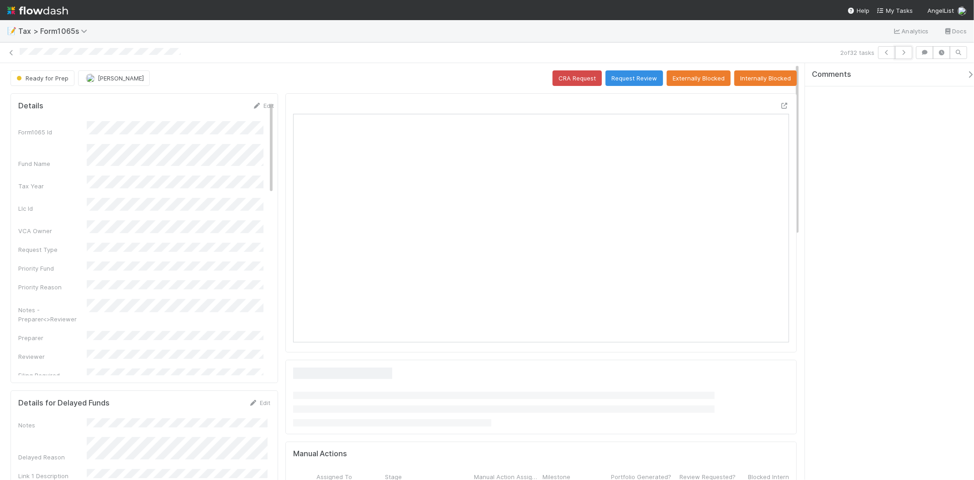
click at [910, 50] on button "button" at bounding box center [903, 52] width 17 height 13
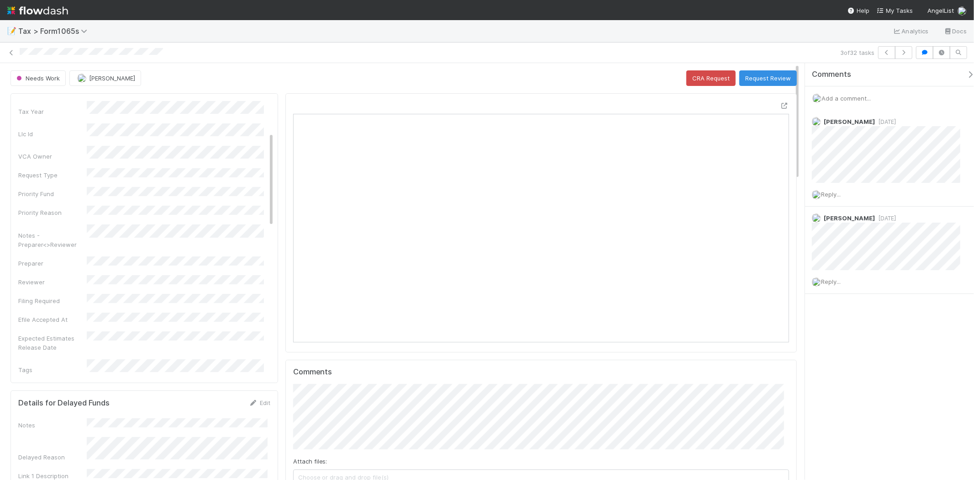
scroll to position [152, 0]
click at [11, 55] on icon at bounding box center [11, 53] width 9 height 6
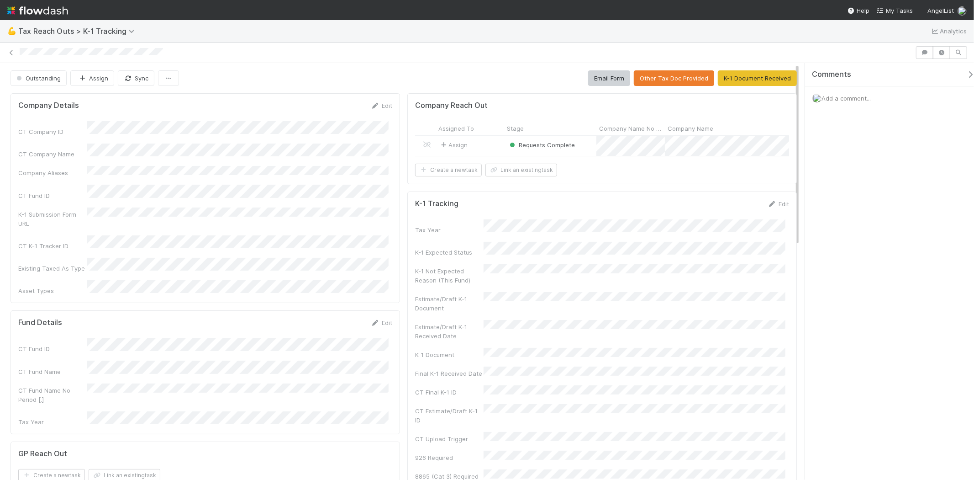
click at [496, 142] on div "Assign" at bounding box center [470, 146] width 69 height 20
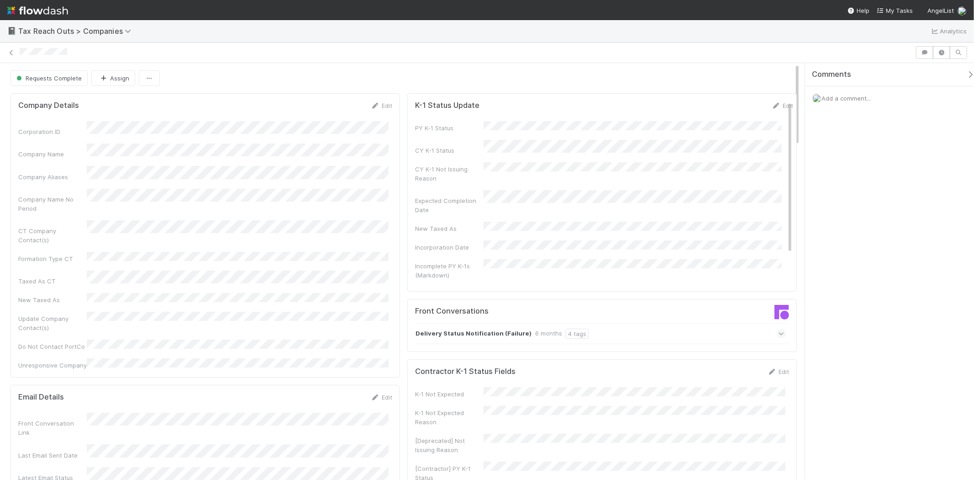
scroll to position [178, 362]
